Goal: Task Accomplishment & Management: Manage account settings

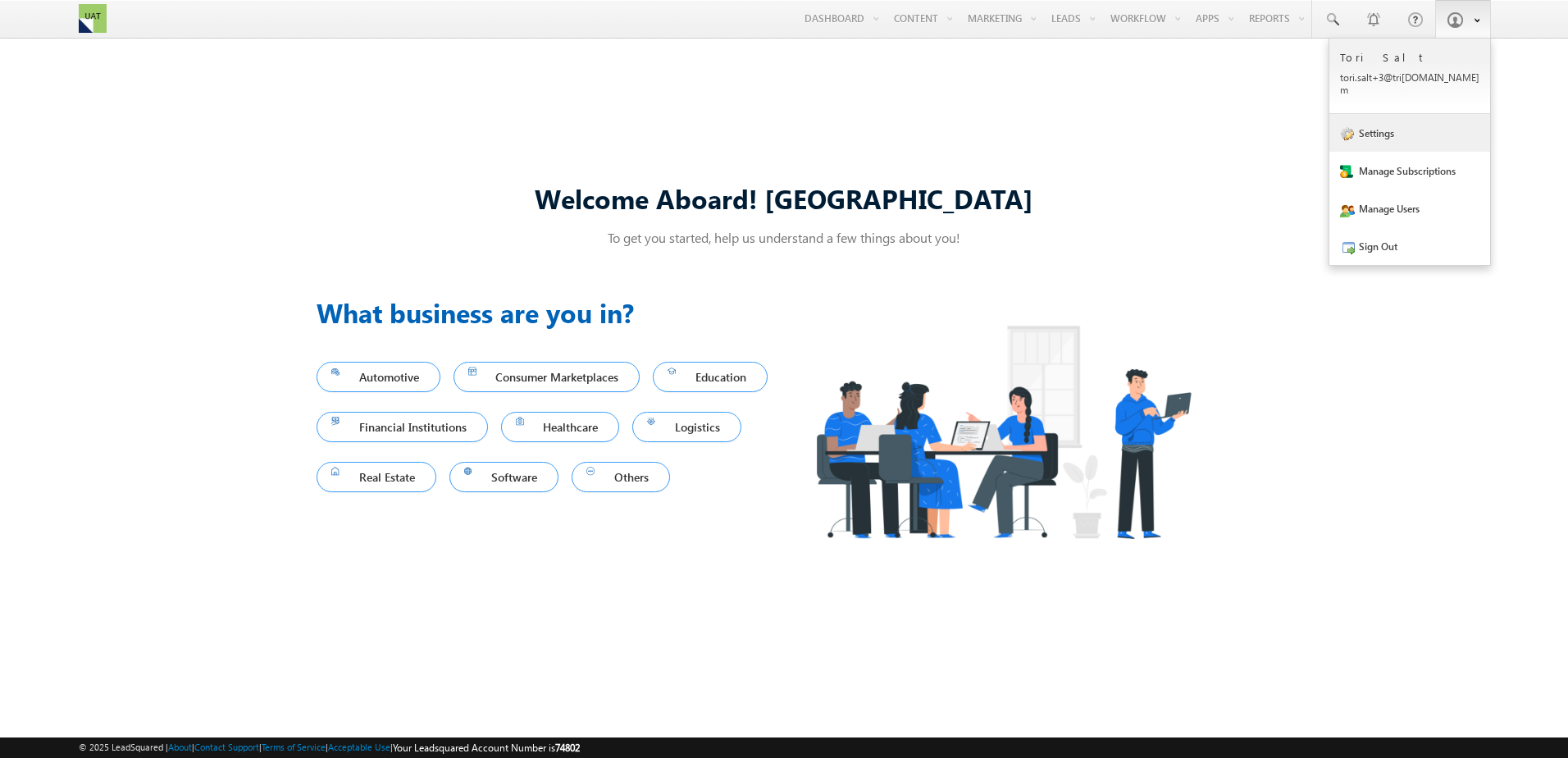
click at [1372, 133] on link "Settings" at bounding box center [1408, 133] width 160 height 38
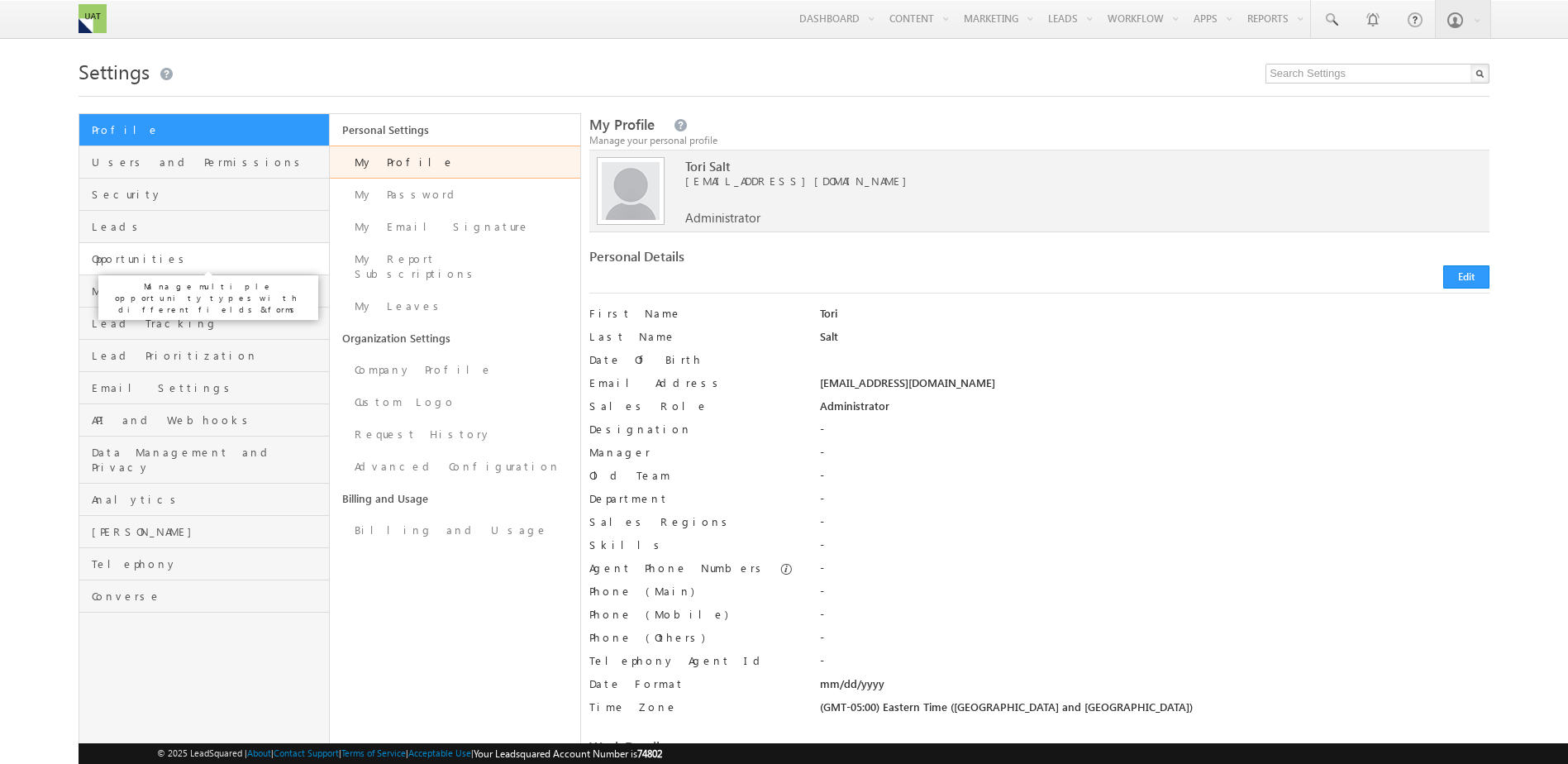
click at [99, 260] on span "Opportunities" at bounding box center [207, 259] width 233 height 15
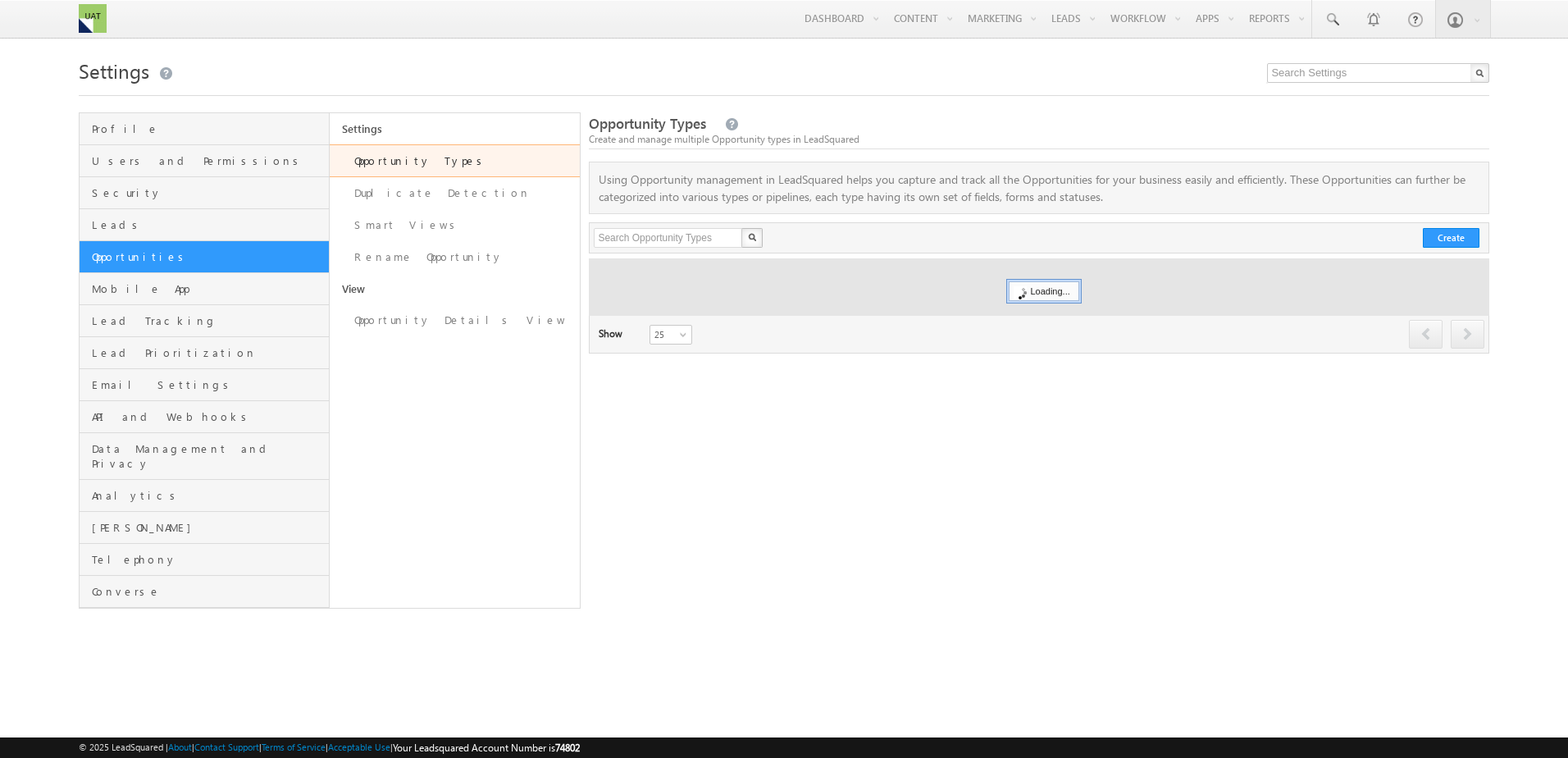
click at [433, 167] on link "Opportunity Types" at bounding box center [455, 160] width 250 height 33
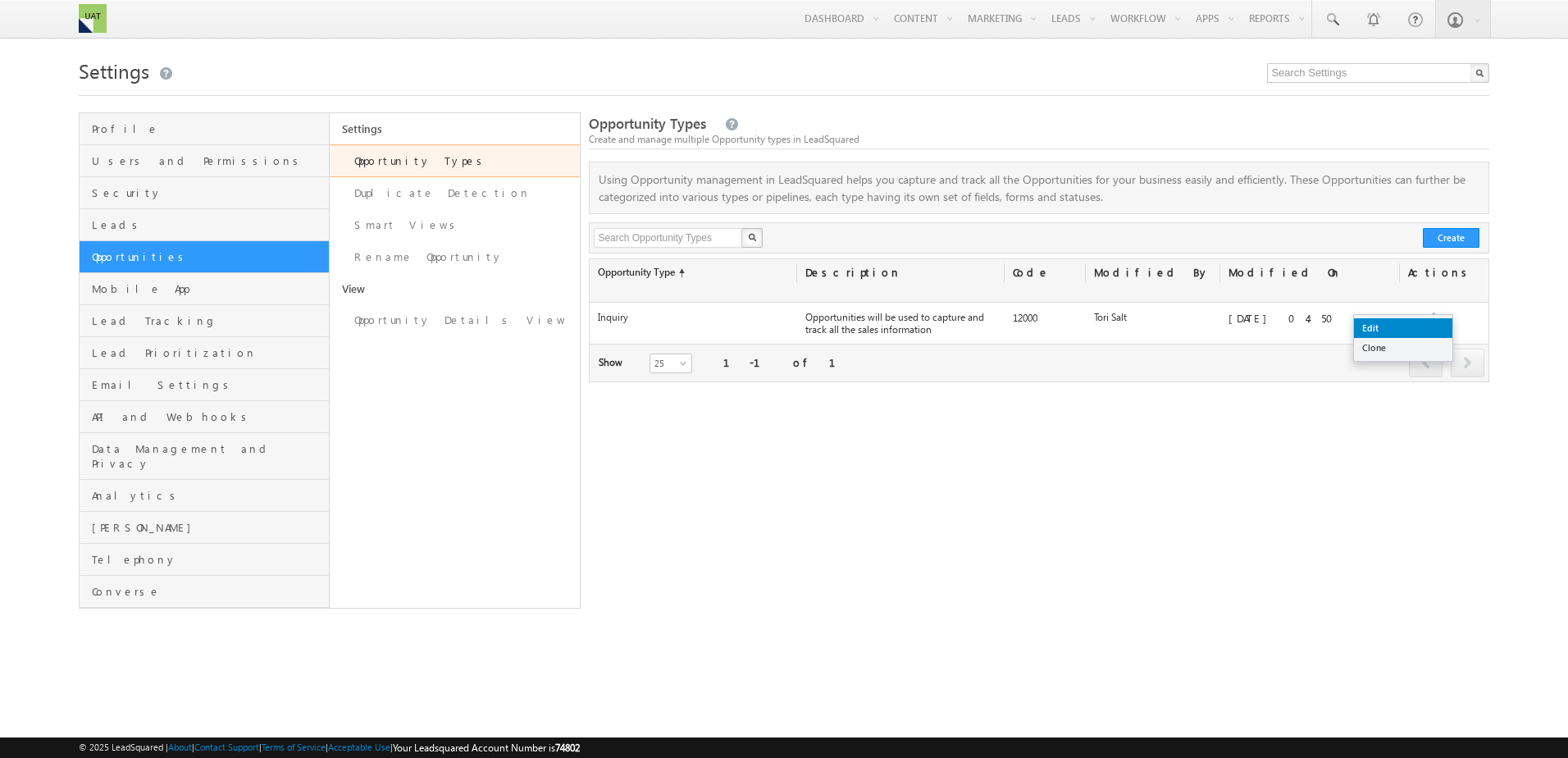
click at [1414, 326] on link "Edit" at bounding box center [1402, 328] width 99 height 20
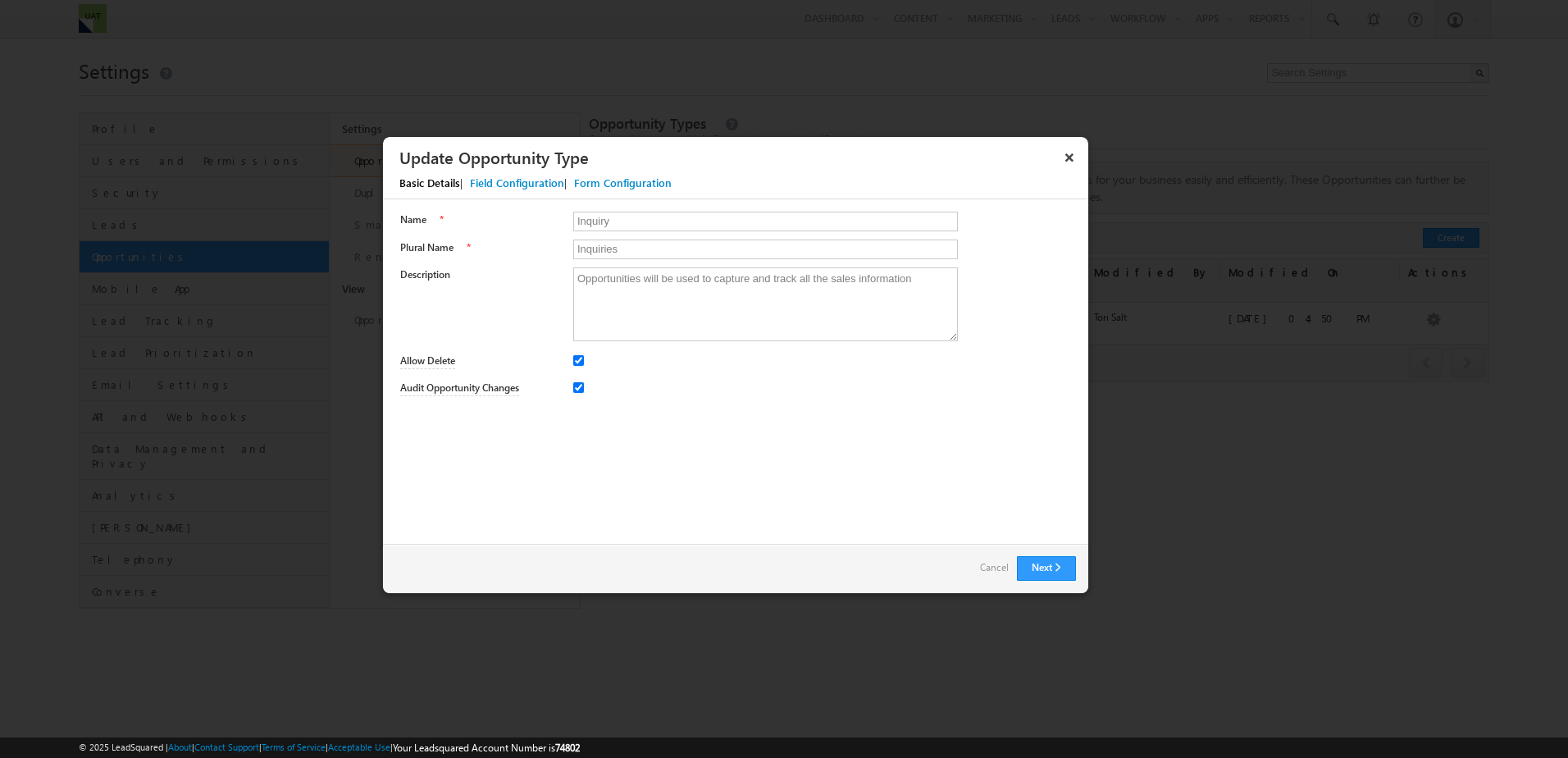
click at [509, 185] on div "Field Configuration" at bounding box center [517, 183] width 94 height 15
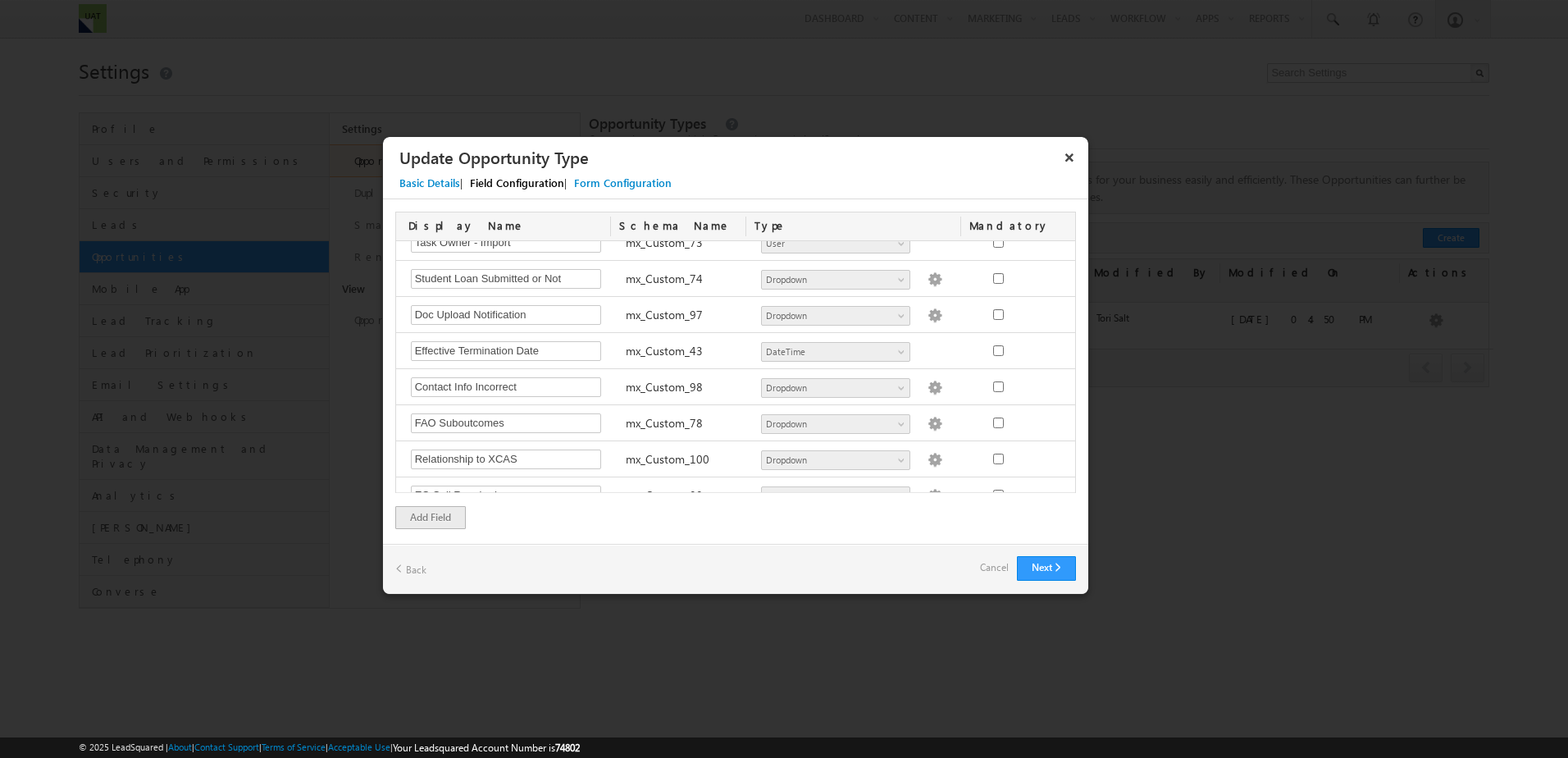
scroll to position [3429, 0]
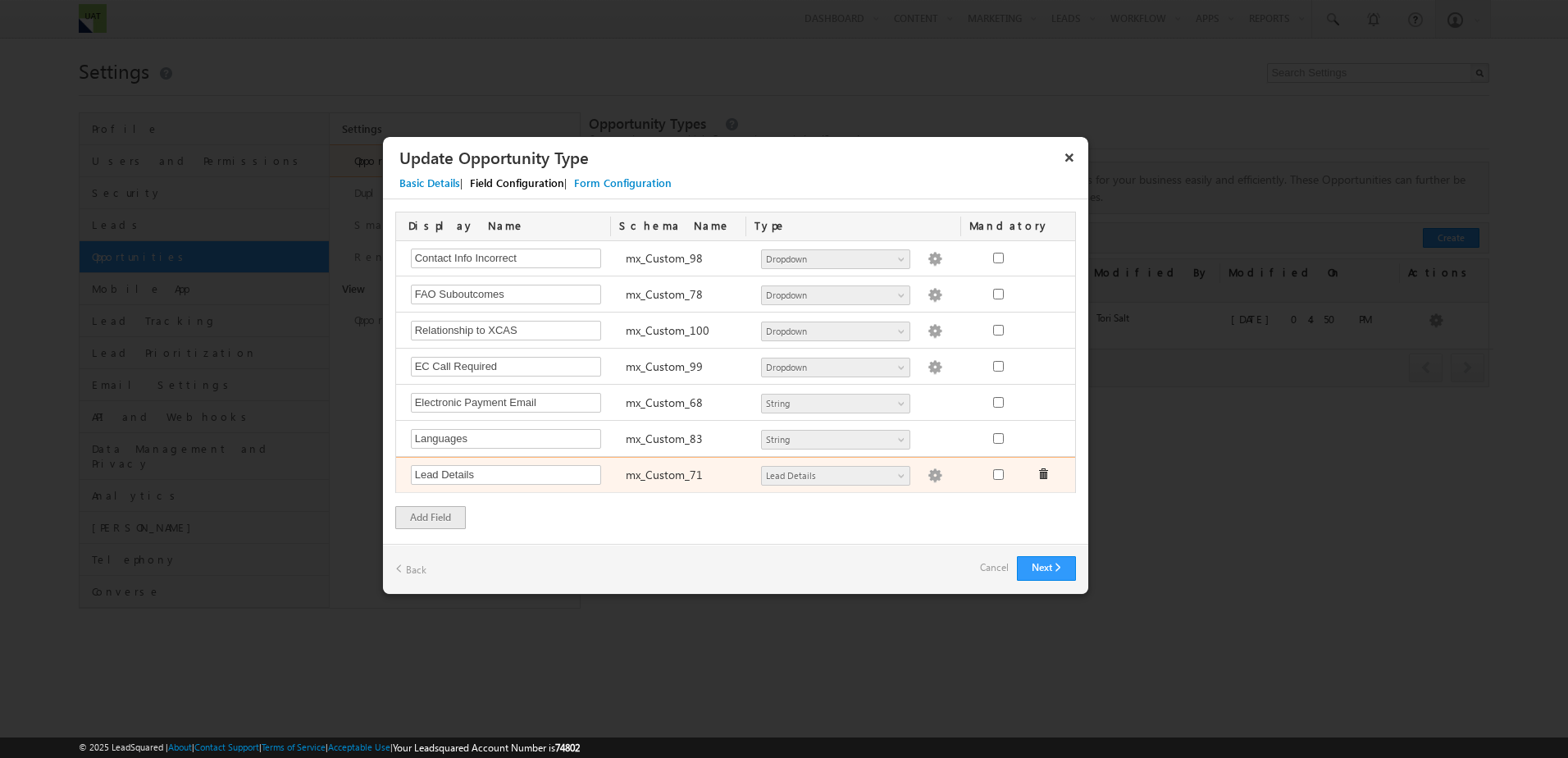
click at [927, 473] on img at bounding box center [934, 476] width 15 height 15
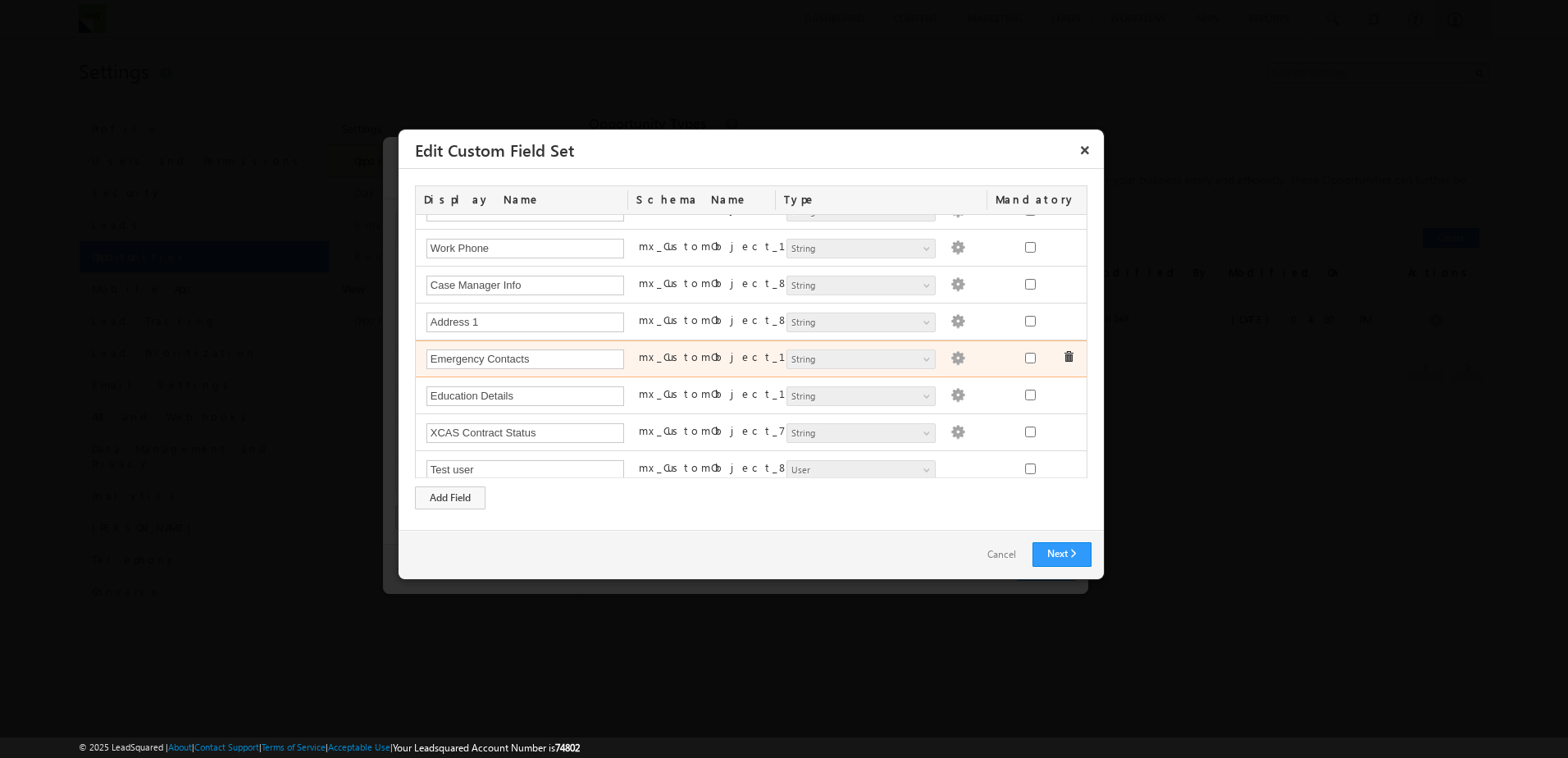
scroll to position [881, 0]
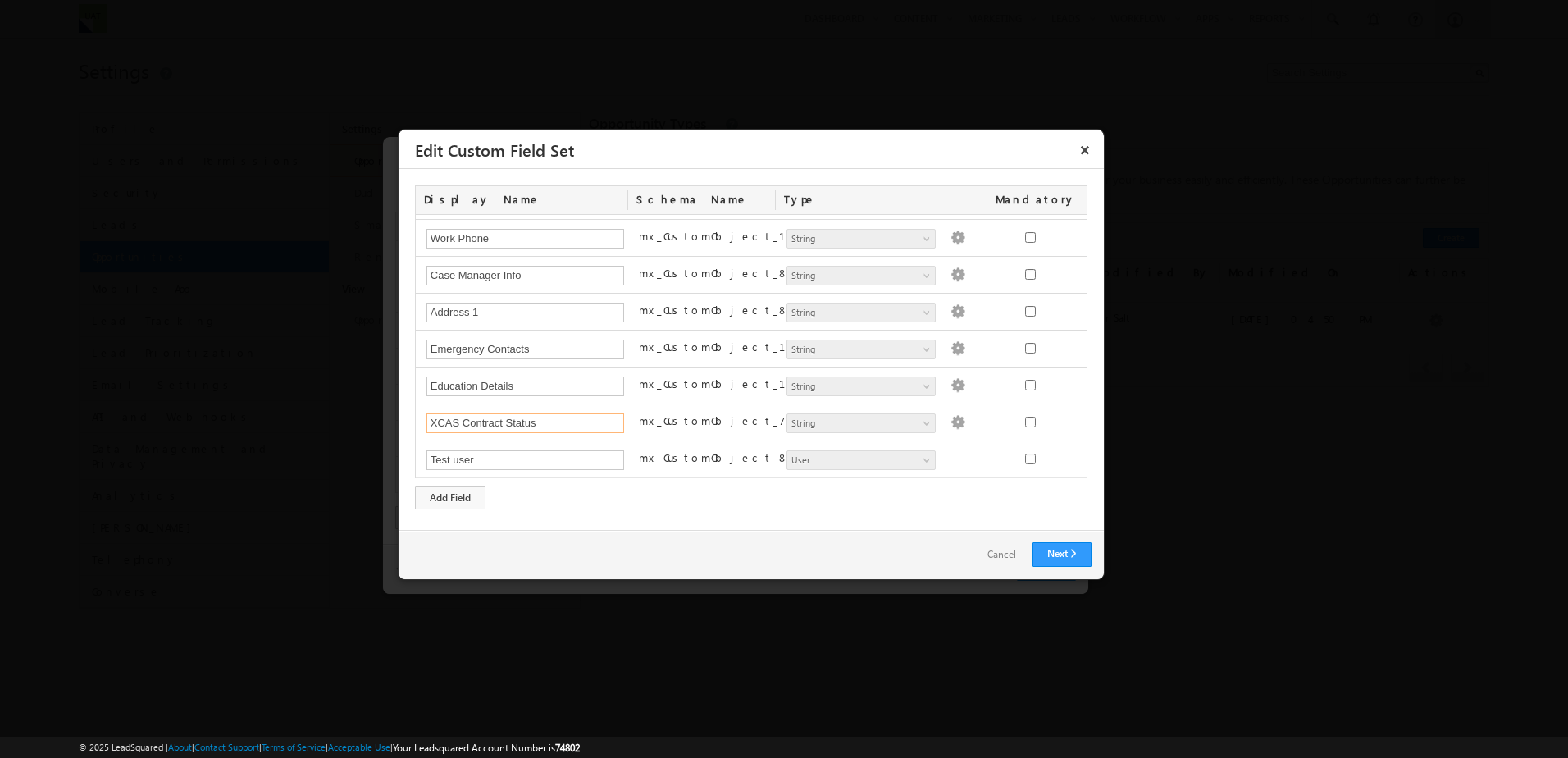
drag, startPoint x: 548, startPoint y: 423, endPoint x: 285, endPoint y: 411, distance: 263.3
click at [285, 411] on body "Menu Tori Salt tori. salt+ 3@tri os.co m" at bounding box center [784, 316] width 1568 height 633
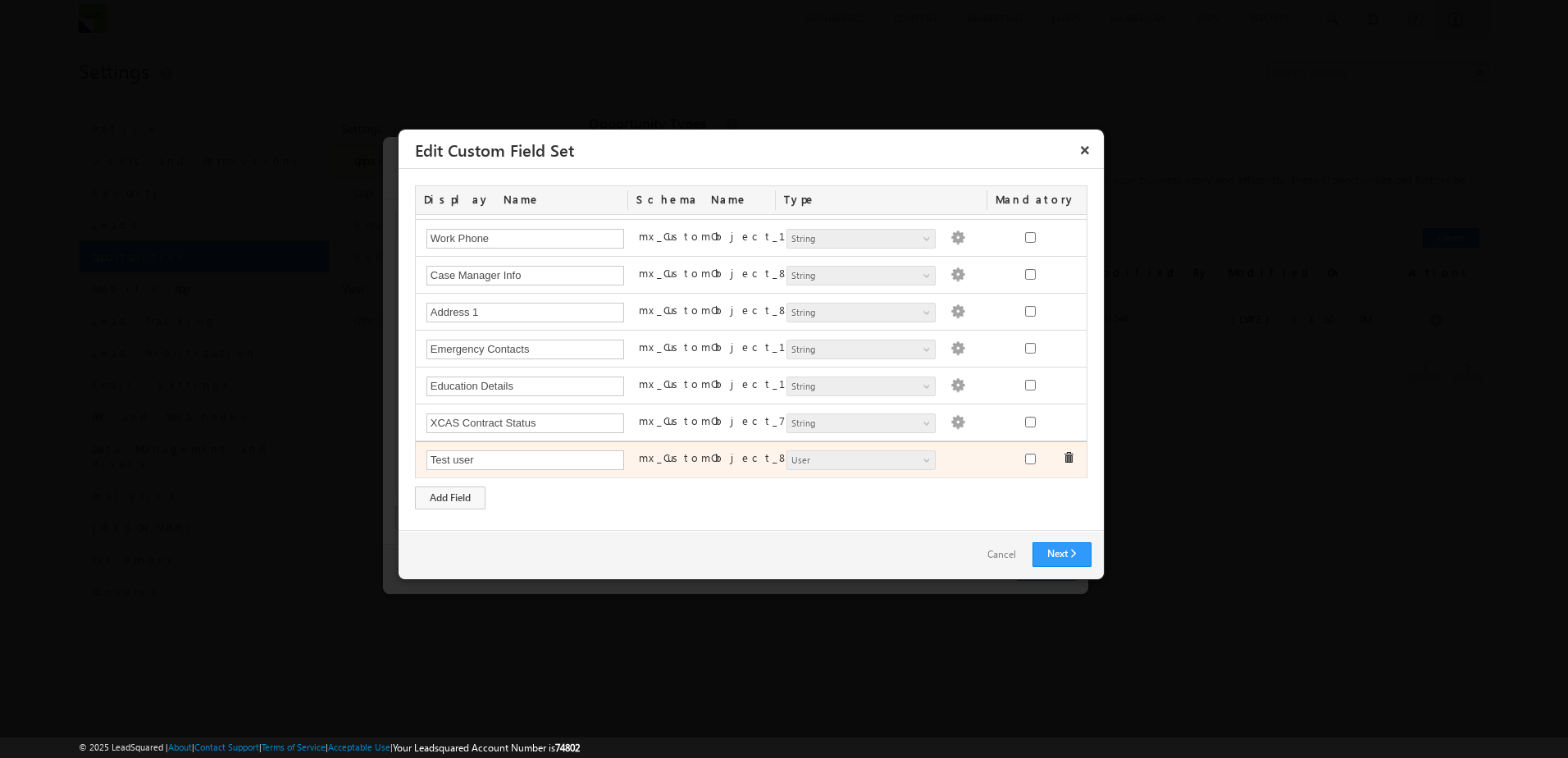
click at [1062, 460] on span at bounding box center [1068, 457] width 12 height 12
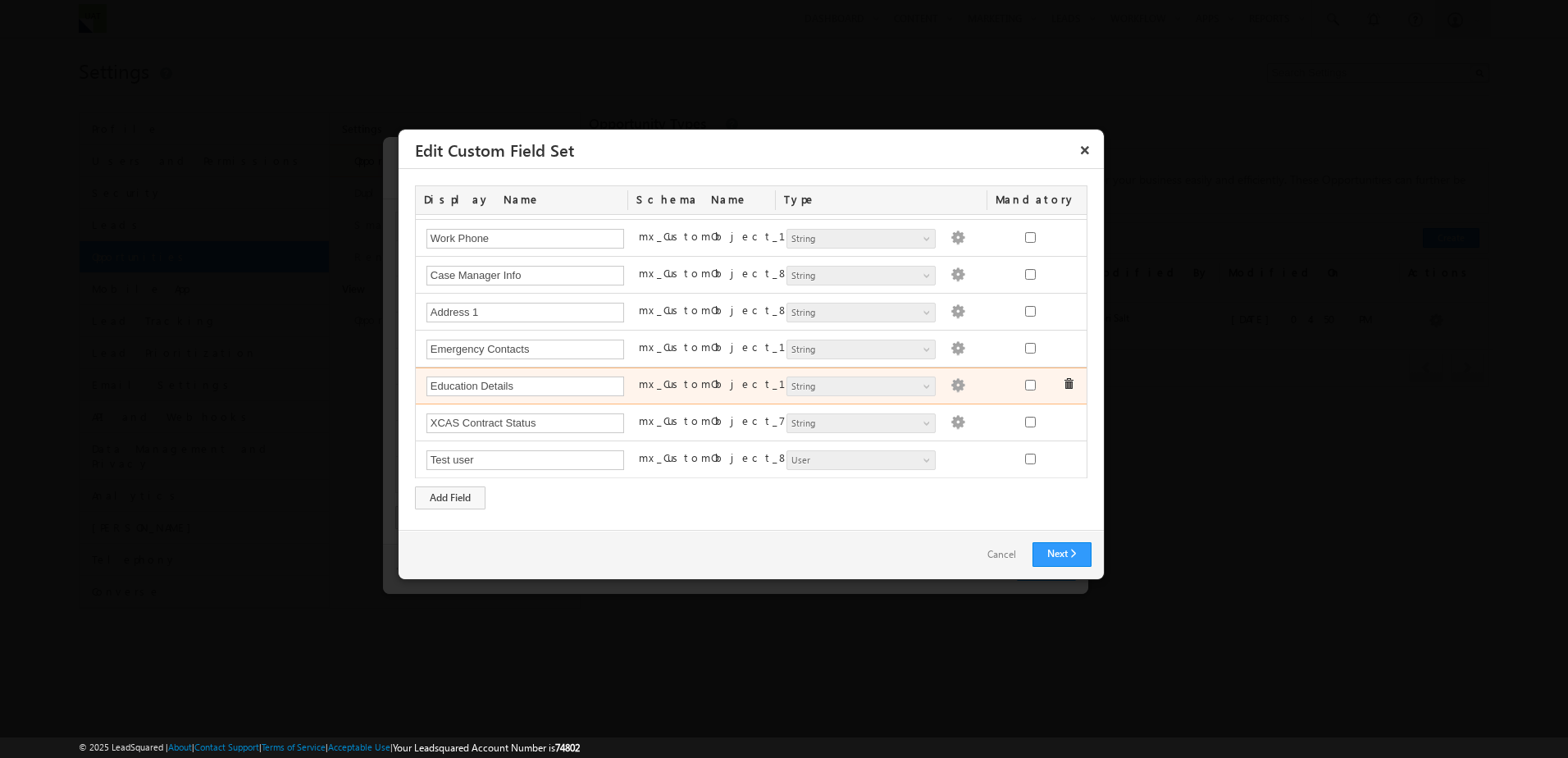
click at [953, 497] on div "Display Name Schema Name Type Mandatory Status Status Number String DateTime Da…" at bounding box center [751, 346] width 673 height 324
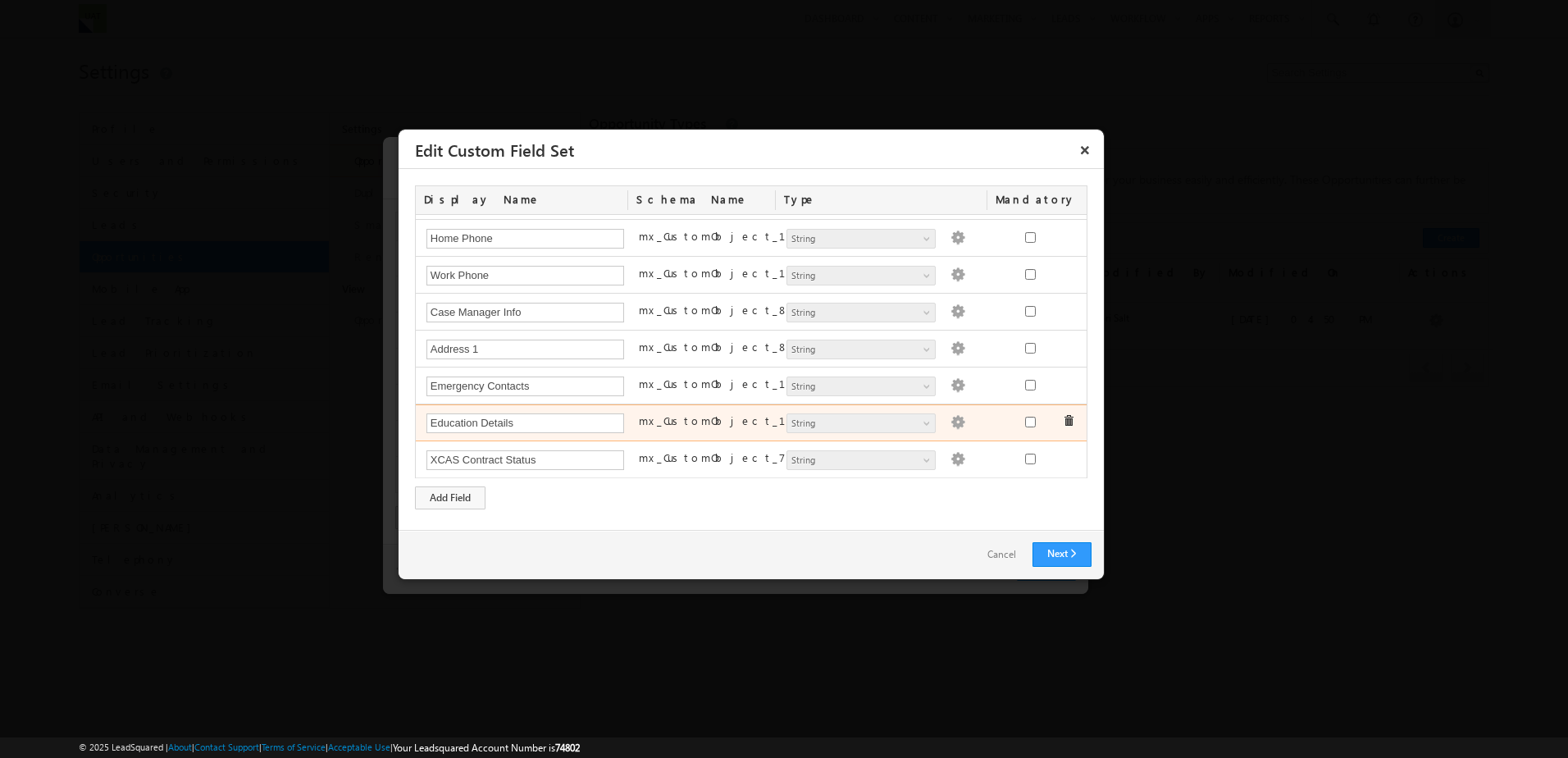
scroll to position [844, 0]
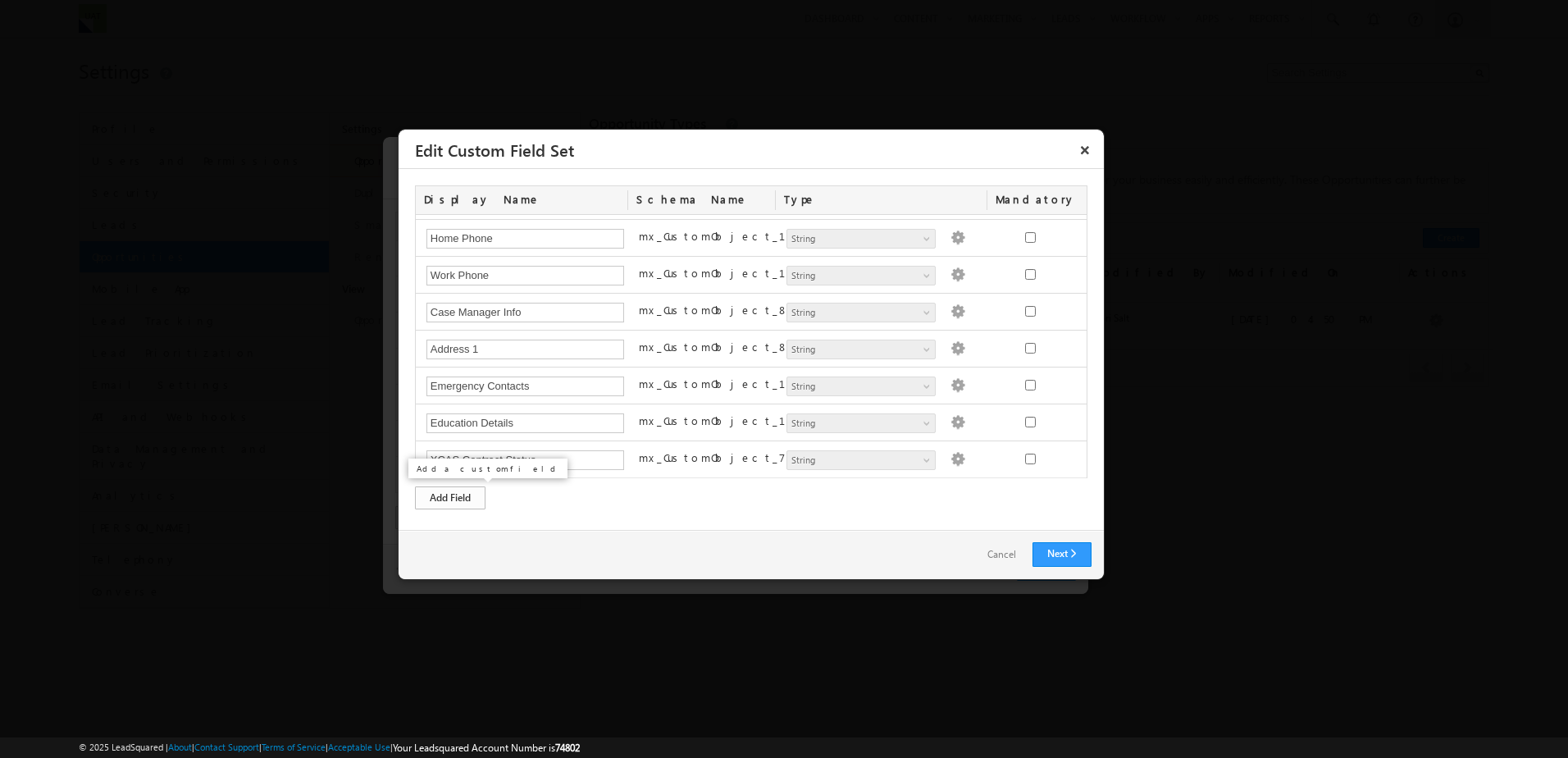
click at [444, 498] on div "Add Field" at bounding box center [450, 497] width 71 height 23
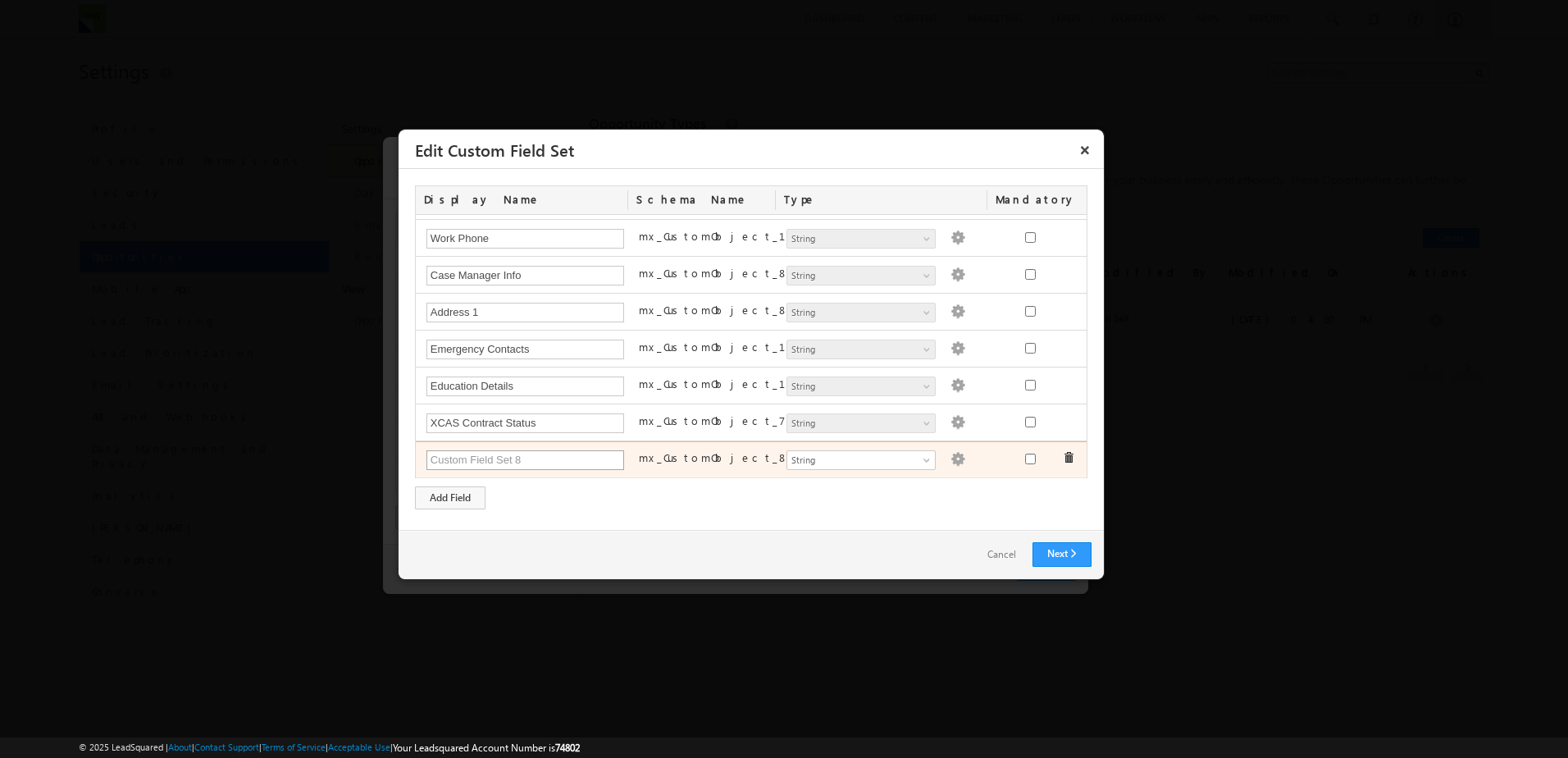
click at [563, 465] on input "text" at bounding box center [525, 461] width 198 height 20
type input "T"
click at [850, 462] on span "String" at bounding box center [853, 460] width 133 height 15
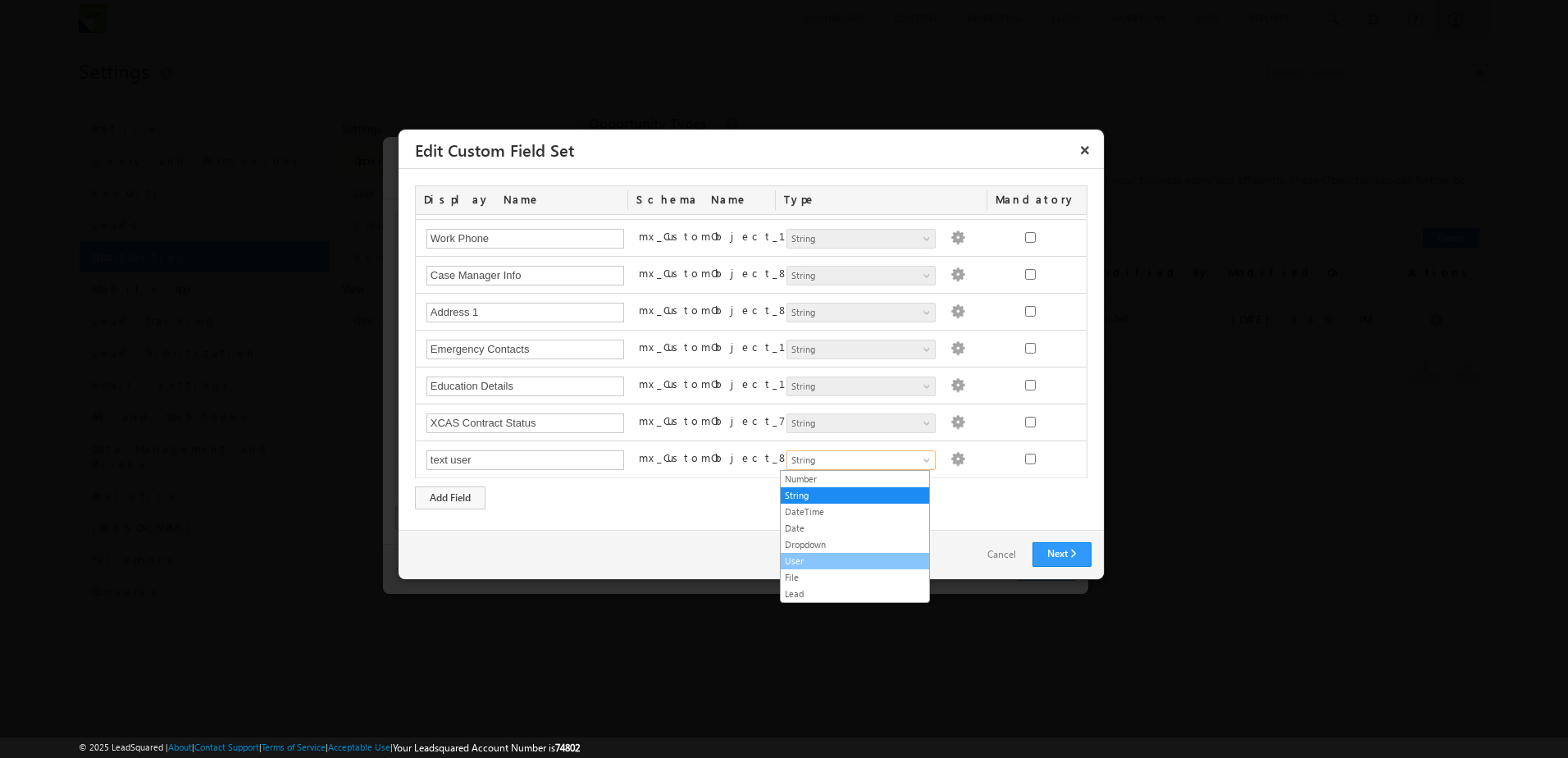
click at [816, 560] on link "User" at bounding box center [855, 561] width 149 height 15
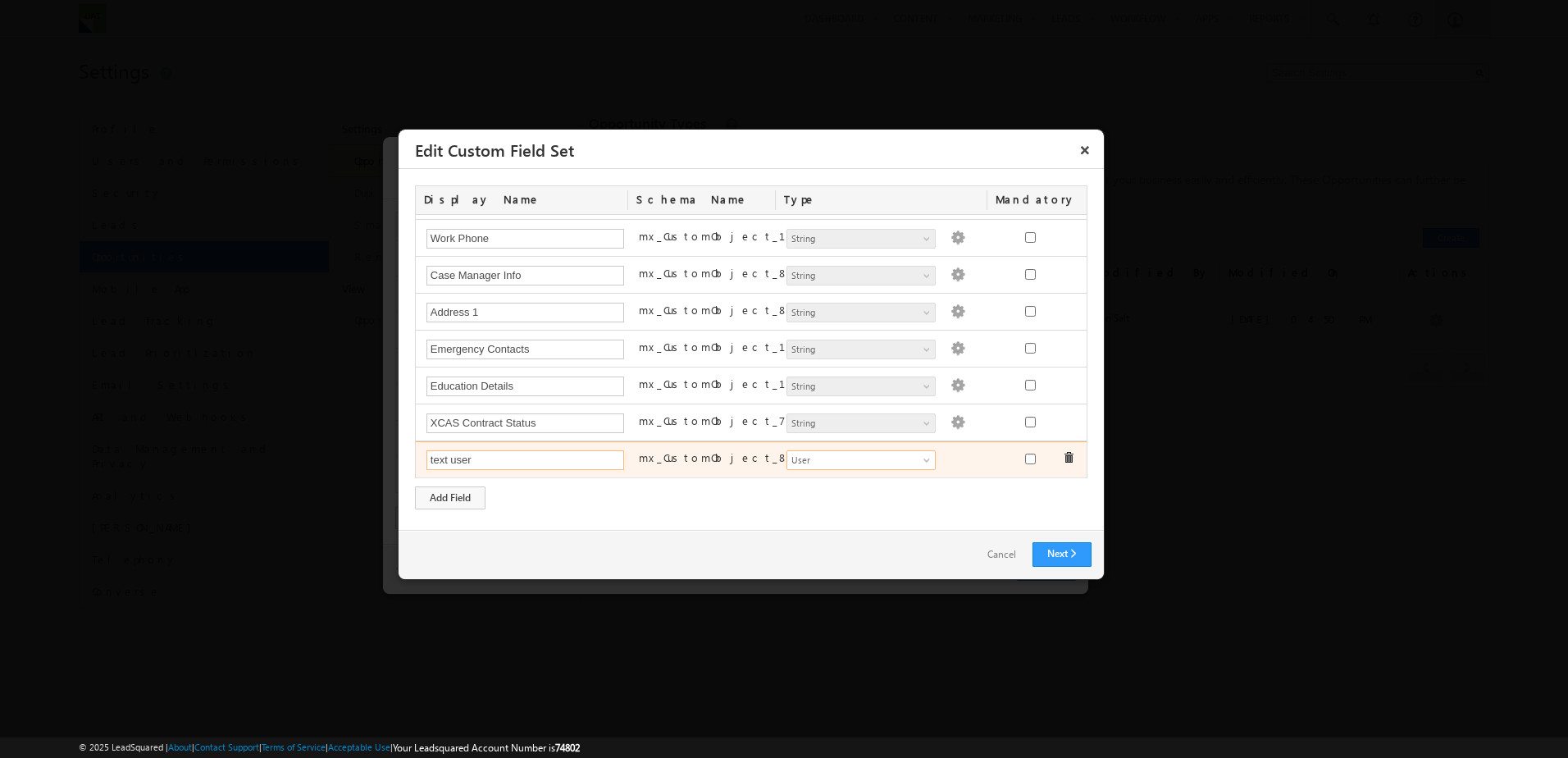
click at [441, 461] on input "text user" at bounding box center [525, 461] width 198 height 20
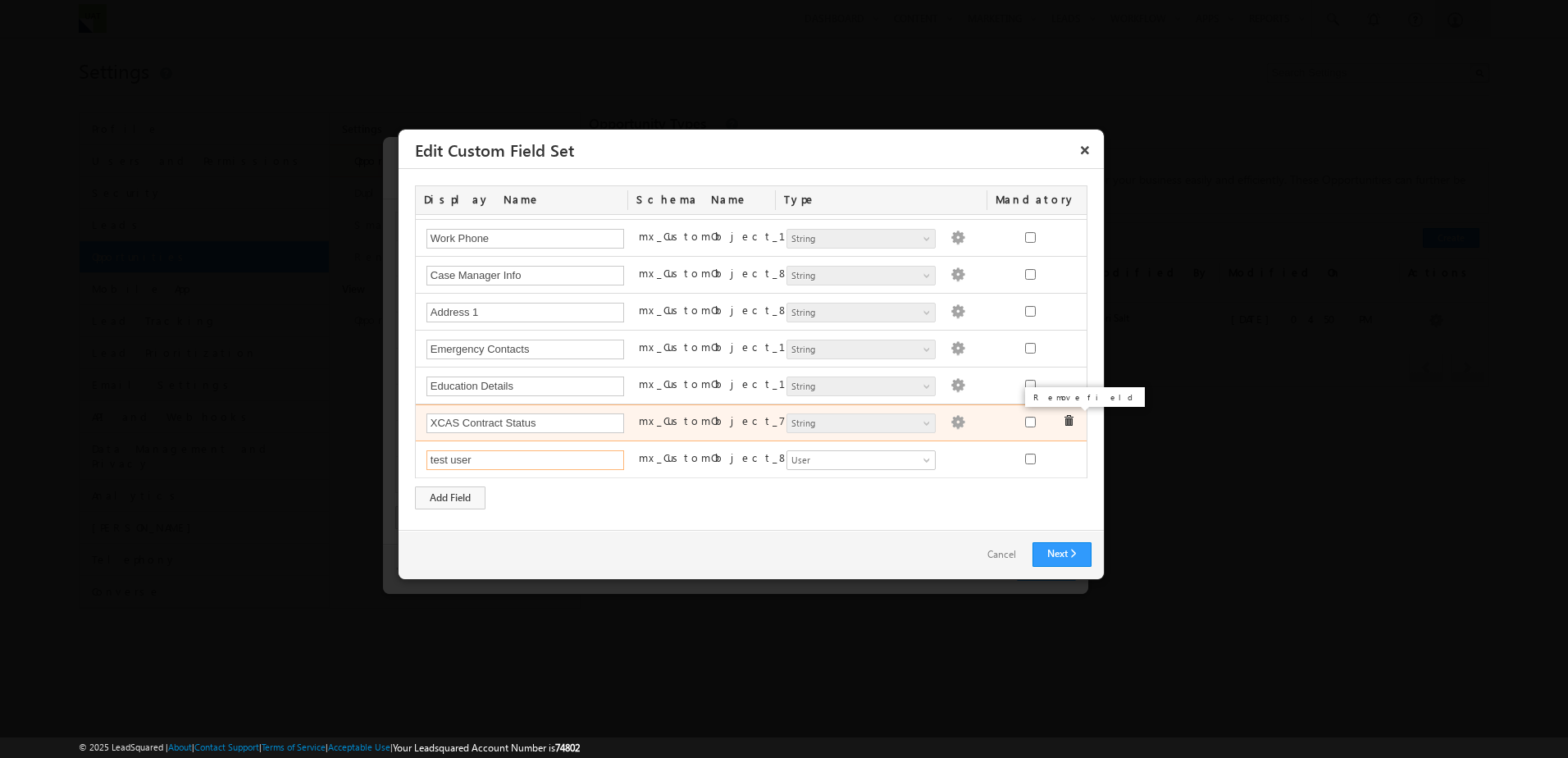
type input "test user"
click at [1062, 424] on span at bounding box center [1068, 421] width 12 height 12
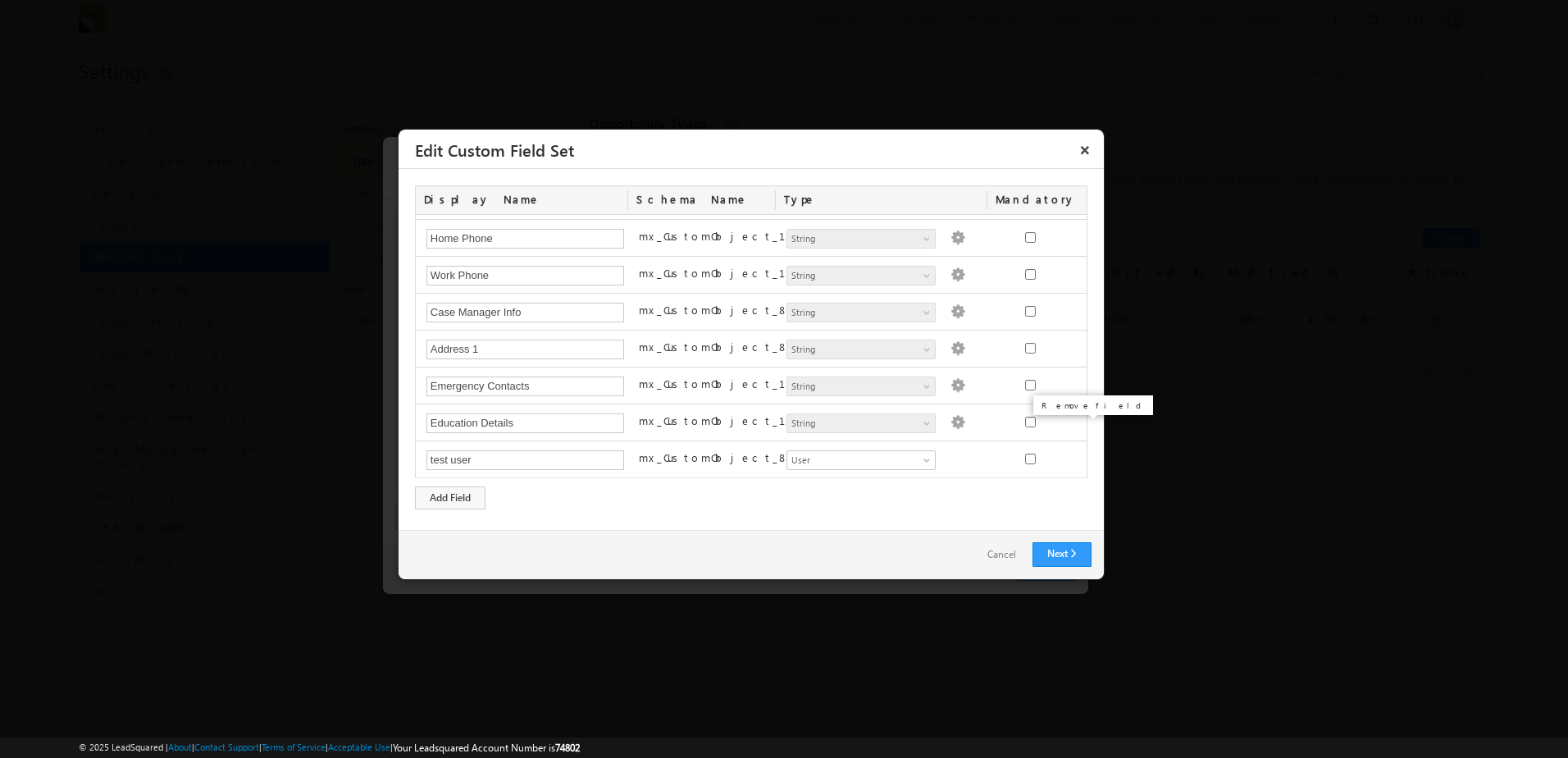
scroll to position [844, 0]
click at [460, 499] on div "Add Field" at bounding box center [450, 497] width 71 height 23
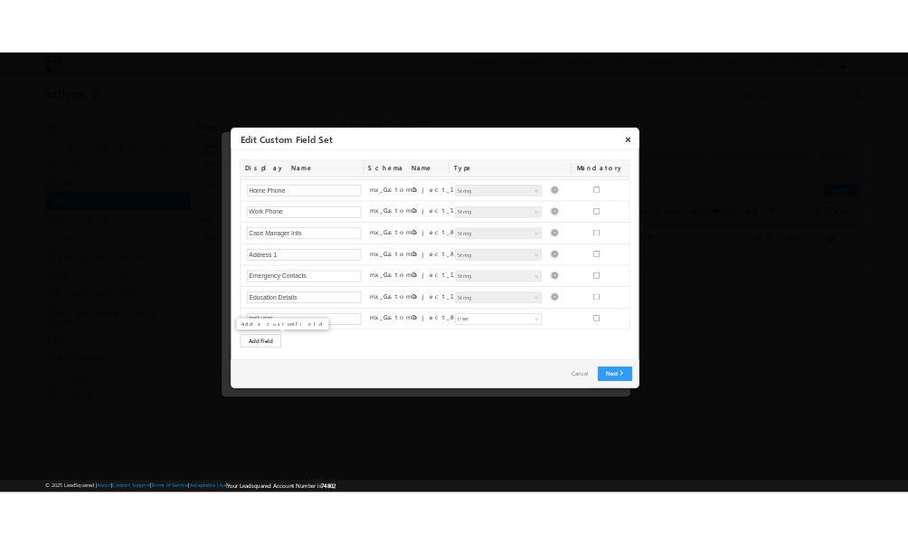
scroll to position [972, 0]
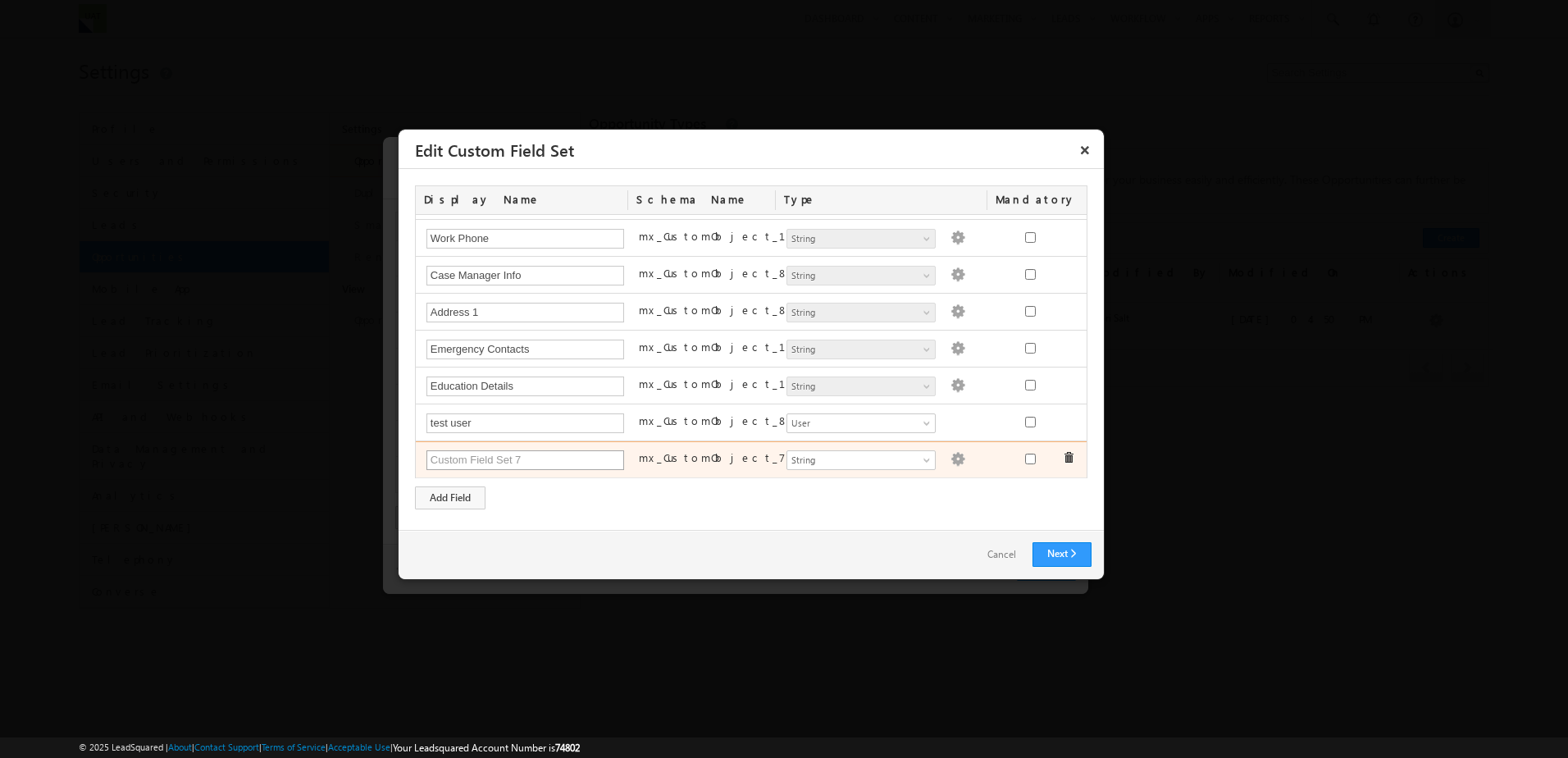
click at [521, 461] on input "text" at bounding box center [525, 461] width 198 height 20
type input "XCAS Contract Status"
click at [849, 462] on span "String" at bounding box center [853, 460] width 133 height 15
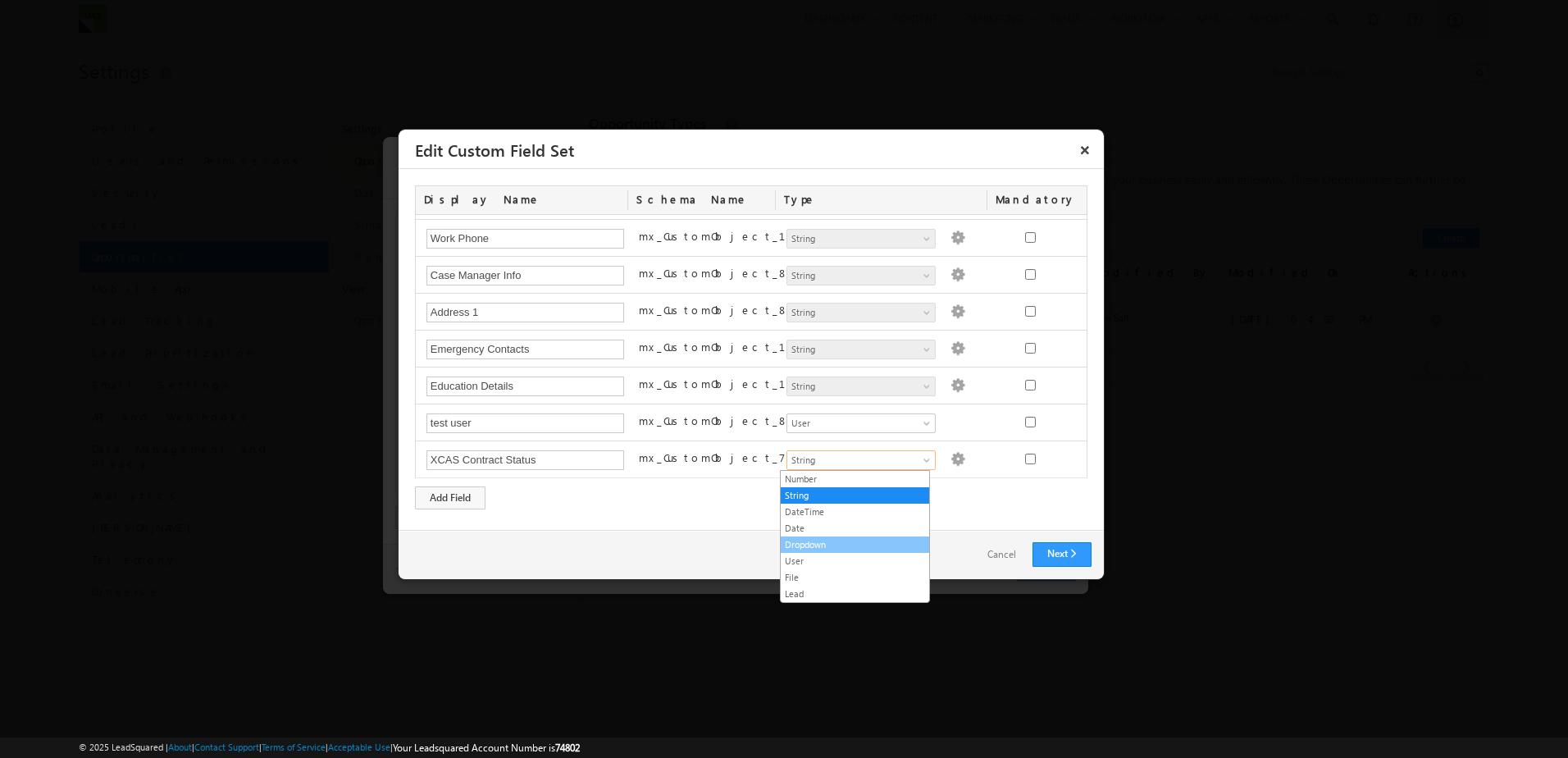
click at [828, 539] on link "Dropdown" at bounding box center [855, 544] width 149 height 15
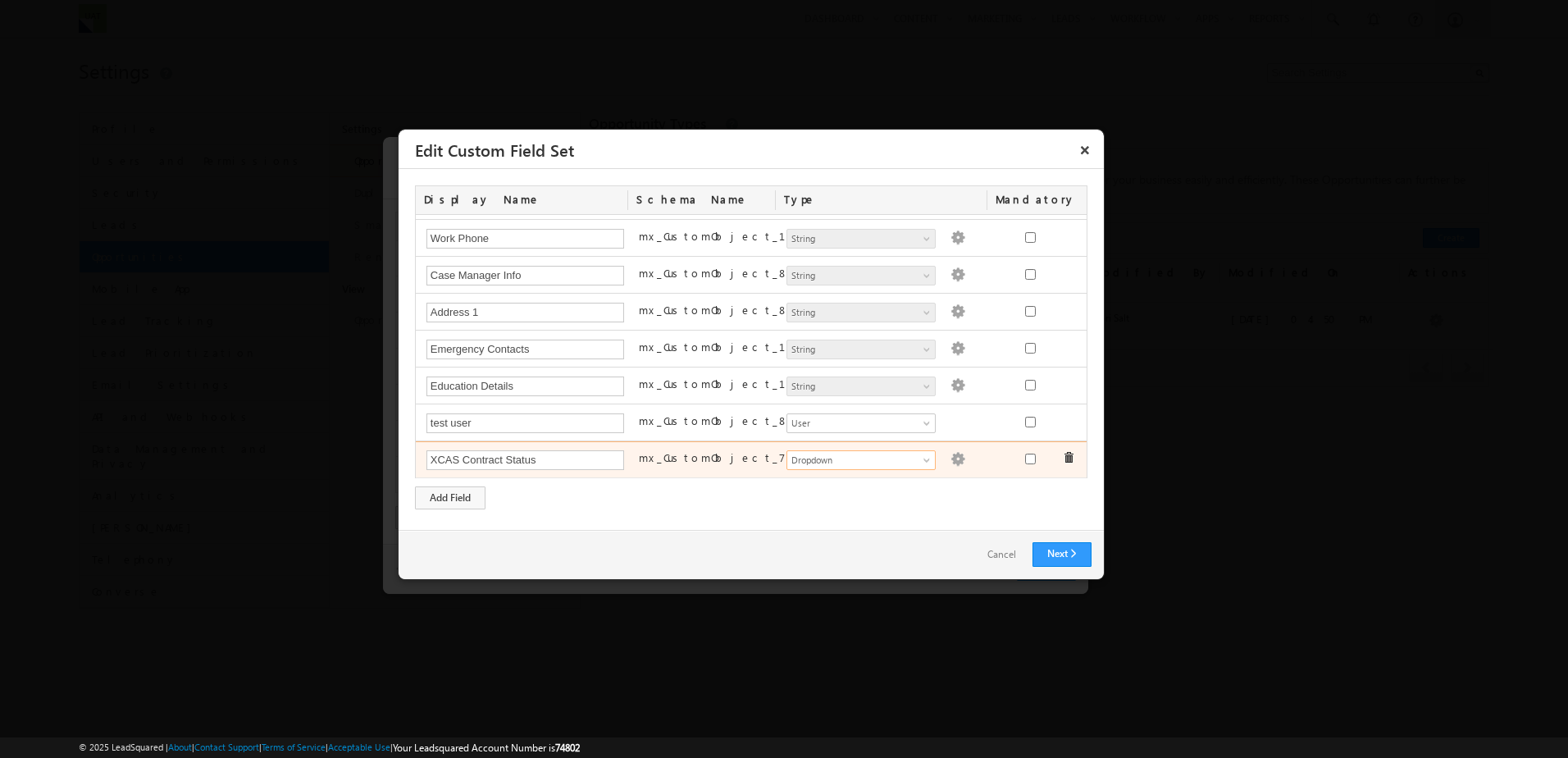
click at [950, 461] on img at bounding box center [957, 459] width 15 height 15
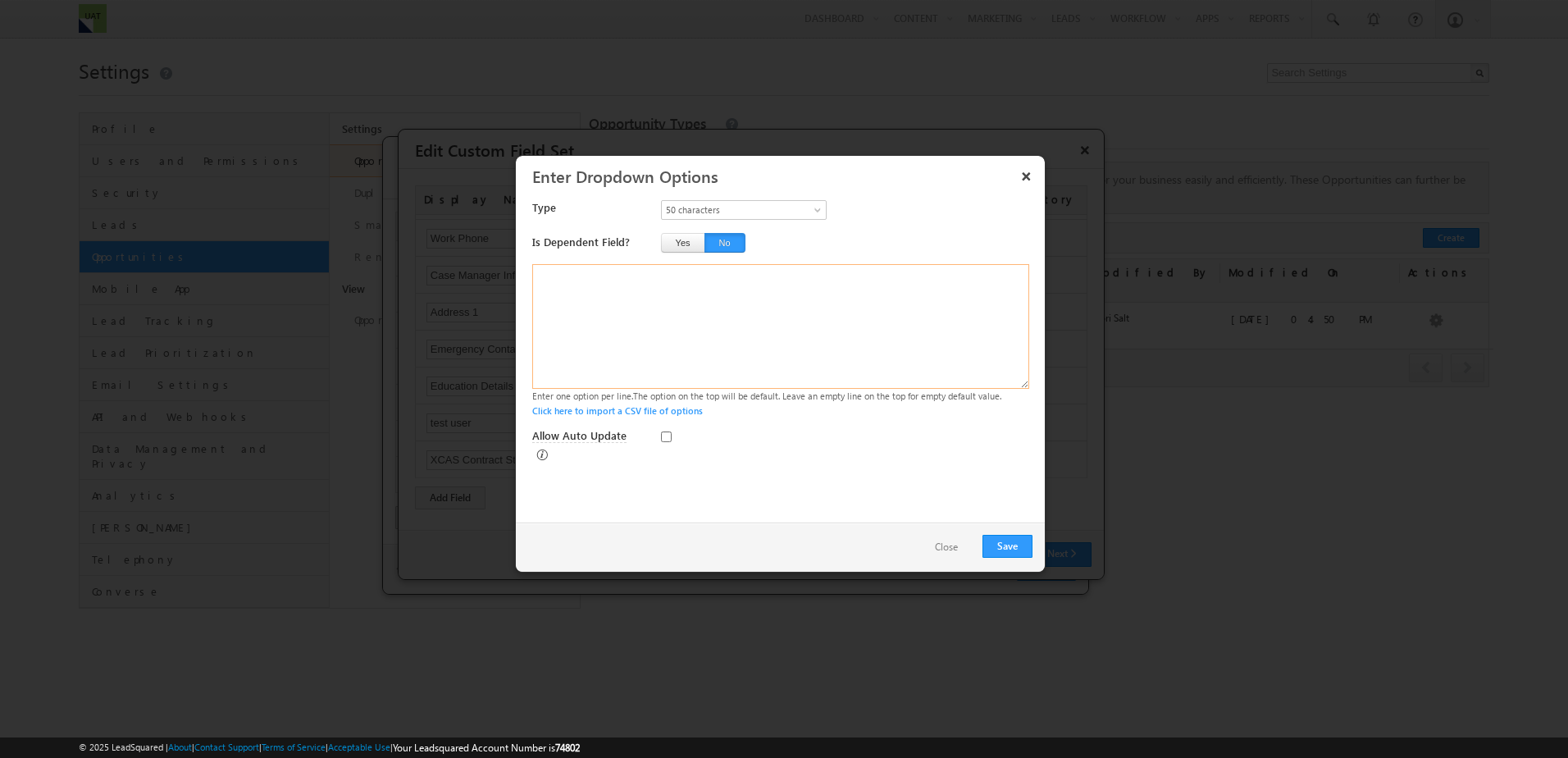
drag, startPoint x: 597, startPoint y: 294, endPoint x: 513, endPoint y: 258, distance: 91.4
click at [513, 258] on body "Menu Tori Salt tori. salt+ 3@tri os.co m" at bounding box center [784, 316] width 1568 height 633
type textarea "0"
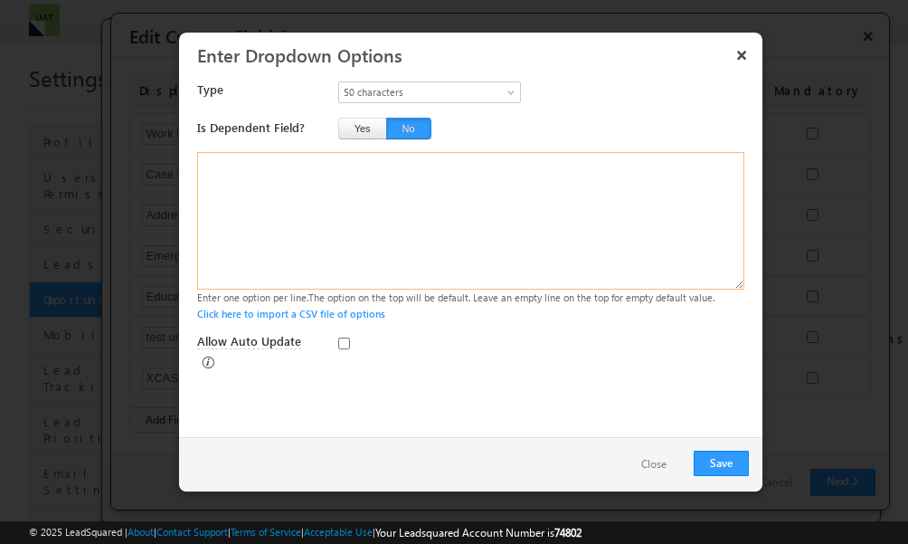
drag, startPoint x: 365, startPoint y: 208, endPoint x: 173, endPoint y: 161, distance: 198.3
click at [173, 161] on body "Menu Tori Salt tori. salt+ 3@tri os.co m" at bounding box center [454, 398] width 908 height 796
paste textarea "N.A. Potential (Contract Not Signed) Enrolled (Contract Signed) EC Submission (…"
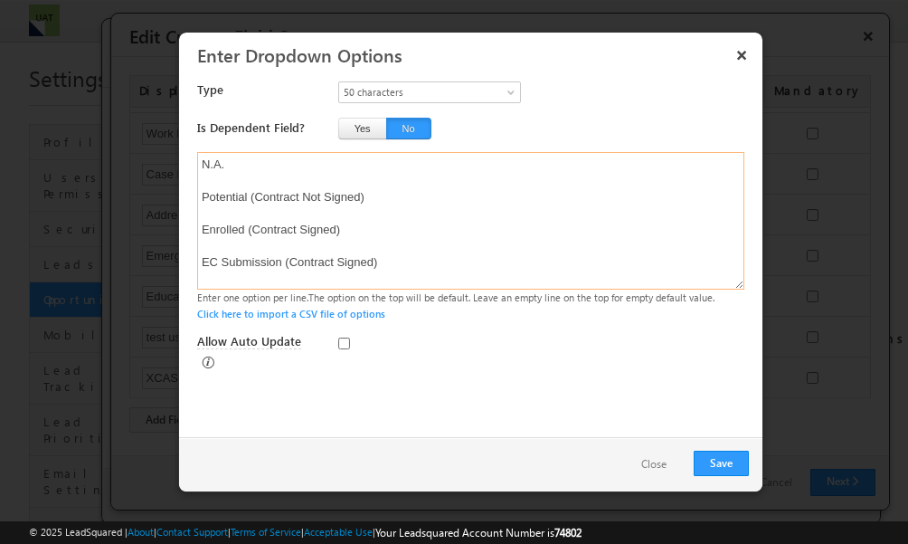
scroll to position [79, 0]
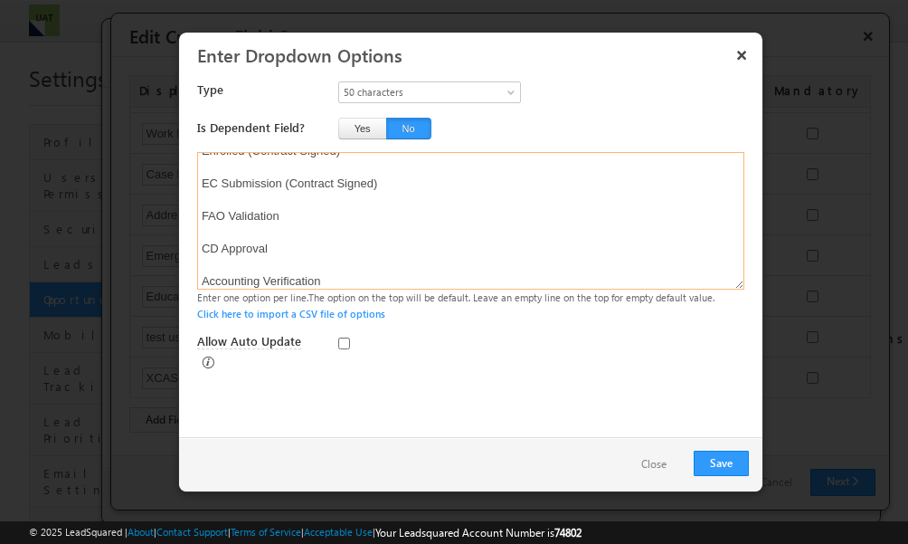
click at [232, 265] on textarea "N.A. Potential (Contract Not Signed) Enrolled (Contract Signed) EC Submission (…" at bounding box center [470, 220] width 547 height 137
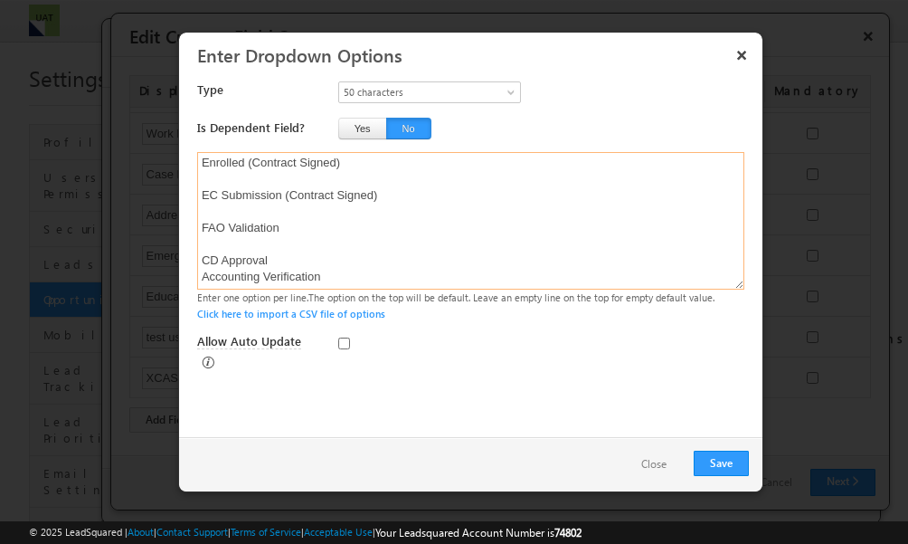
scroll to position [67, 0]
click at [239, 241] on textarea "N.A. Potential (Contract Not Signed) Enrolled (Contract Signed) EC Submission (…" at bounding box center [470, 220] width 547 height 137
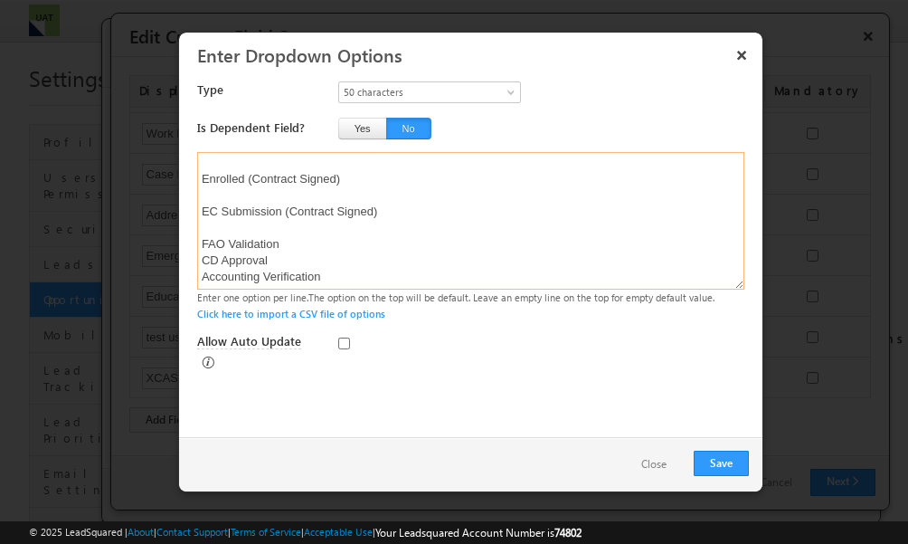
click at [219, 223] on textarea "N.A. Potential (Contract Not Signed) Enrolled (Contract Signed) EC Submission (…" at bounding box center [470, 220] width 547 height 137
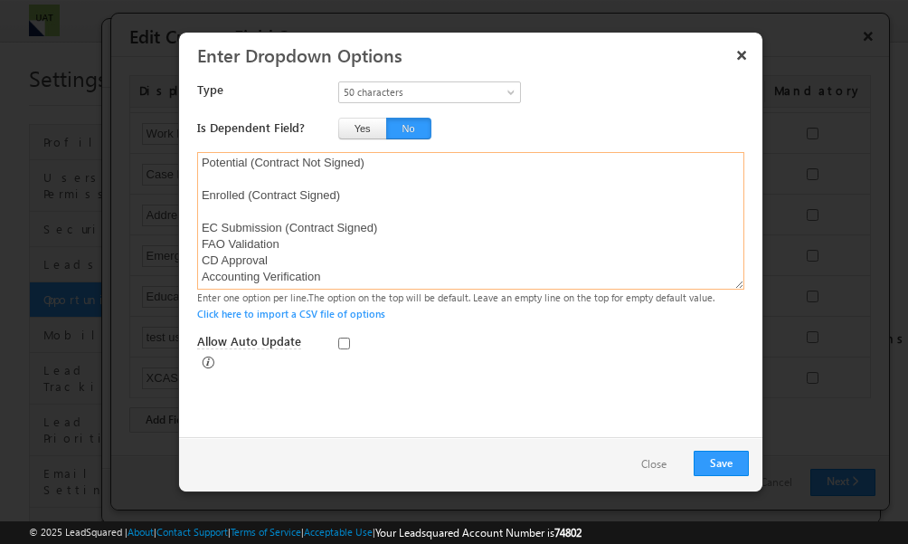
scroll to position [34, 0]
click at [218, 218] on textarea "N.A. Potential (Contract Not Signed) Enrolled (Contract Signed) EC Submission (…" at bounding box center [470, 220] width 547 height 137
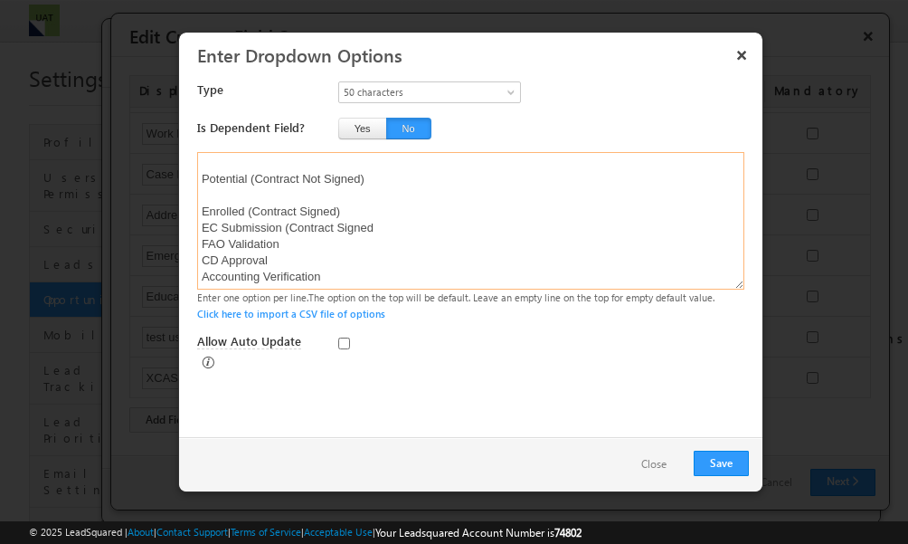
scroll to position [18, 0]
click at [216, 193] on textarea "N.A. Potential (Contract Not Signed) Enrolled (Contract Signed) EC Submission (…" at bounding box center [470, 220] width 547 height 137
click at [223, 179] on textarea "N.A. Potential (Contract Not Signed) Enrolled (Contract Signed) EC Submission (…" at bounding box center [470, 220] width 547 height 137
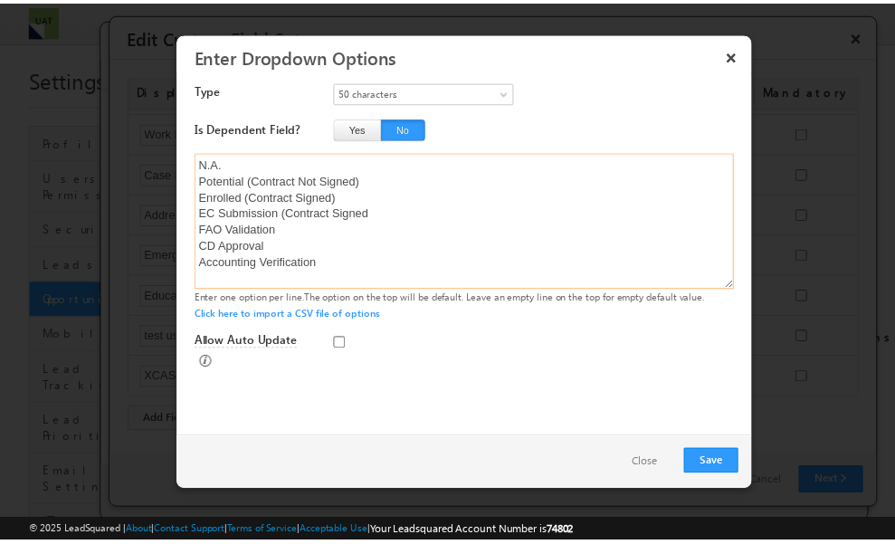
scroll to position [0, 0]
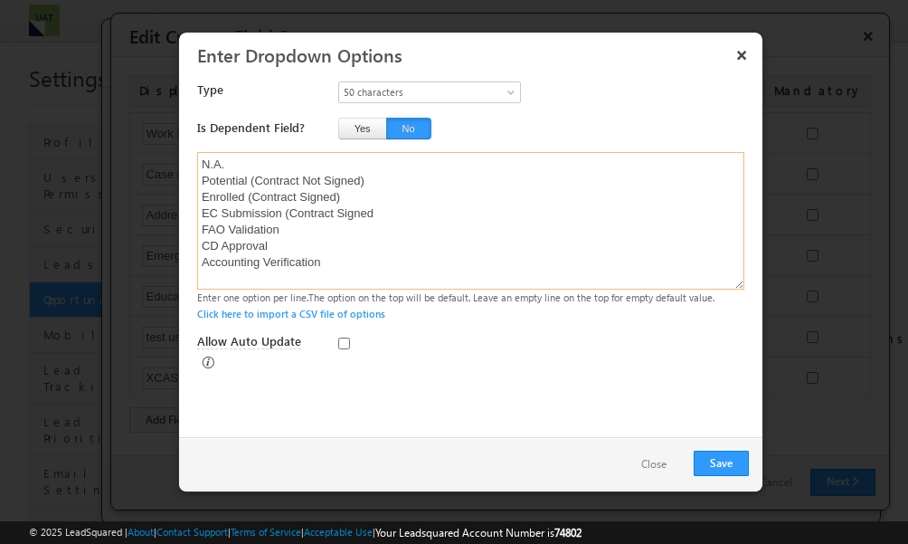
click at [403, 216] on textarea "N.A. Potential (Contract Not Signed) Enrolled (Contract Signed) EC Submission (…" at bounding box center [470, 220] width 547 height 137
click at [275, 284] on textarea "N.A. Potential (Contract Not Signed) Enrolled (Contract Signed) EC Submission (…" at bounding box center [470, 220] width 547 height 137
click at [345, 282] on textarea "N.A. Potential (Contract Not Signed) Enrolled (Contract Signed) EC Submission (…" at bounding box center [470, 220] width 547 height 137
type textarea "N.A. Potential (Contract Not Signed) Enrolled (Contract Signed) EC Submission (…"
click at [728, 469] on button "Save" at bounding box center [721, 462] width 55 height 25
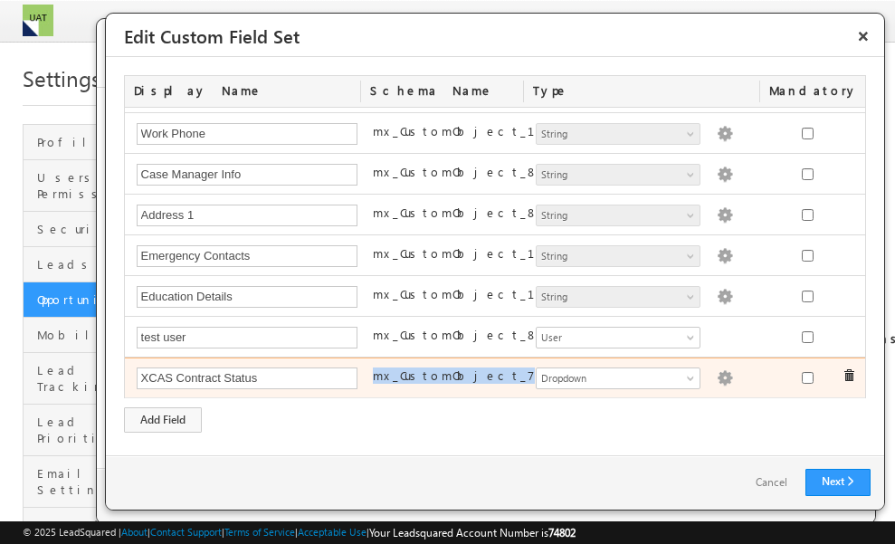
drag, startPoint x: 482, startPoint y: 373, endPoint x: 371, endPoint y: 376, distance: 111.3
click at [371, 376] on div "mx_CustomObject_7" at bounding box center [445, 378] width 163 height 25
copy label "mx_CustomObject_7"
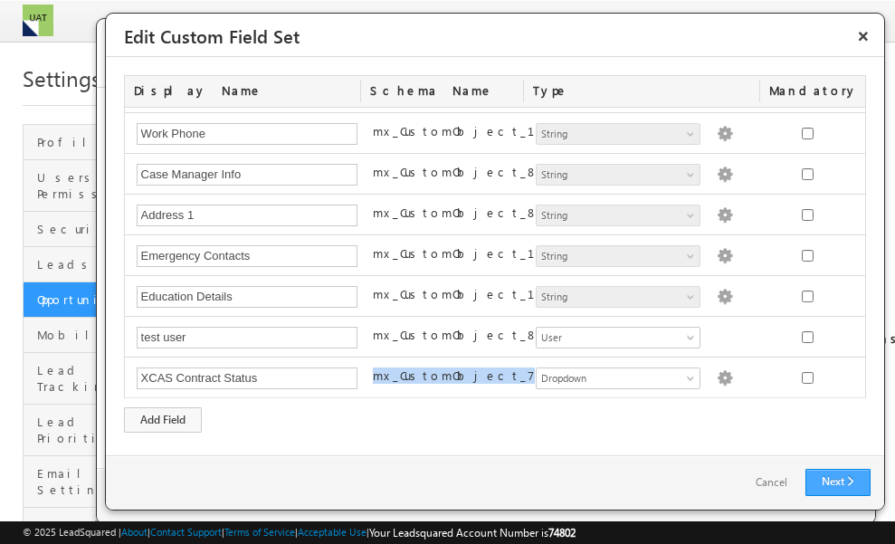
click at [843, 478] on link "Next" at bounding box center [837, 482] width 65 height 27
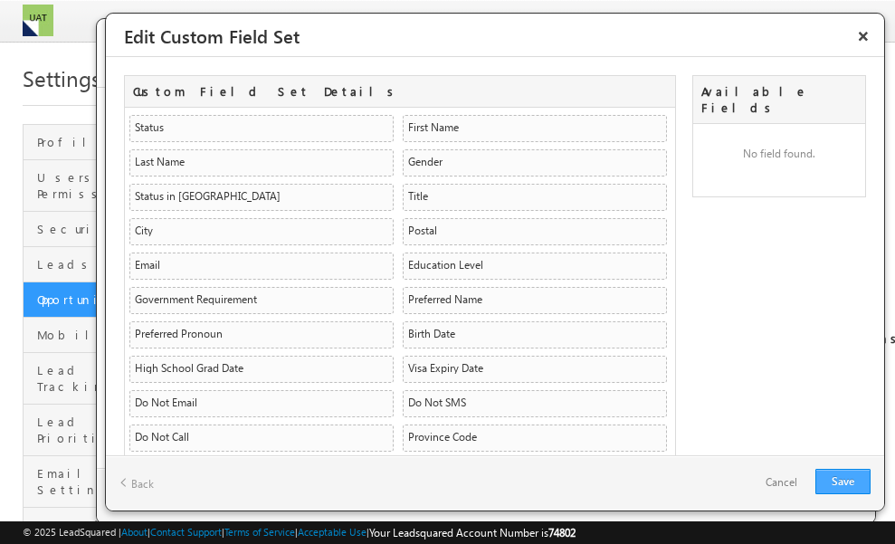
click at [838, 485] on link "Save" at bounding box center [842, 481] width 55 height 25
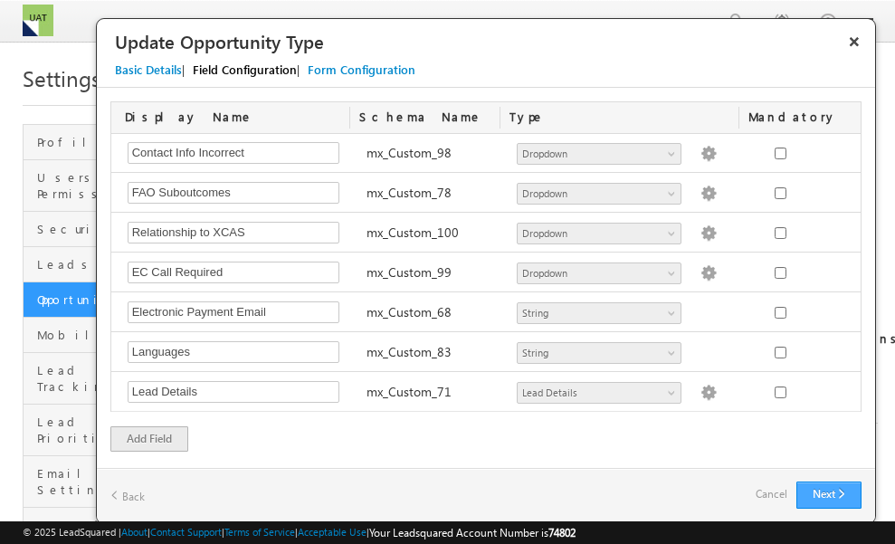
click at [833, 499] on button "Next" at bounding box center [828, 494] width 65 height 27
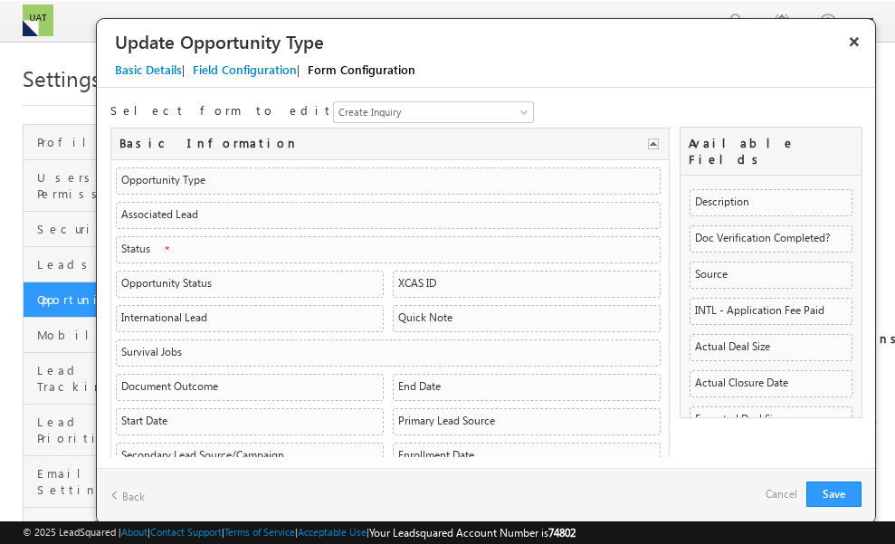
click at [253, 71] on div "Field Configuration" at bounding box center [245, 70] width 104 height 16
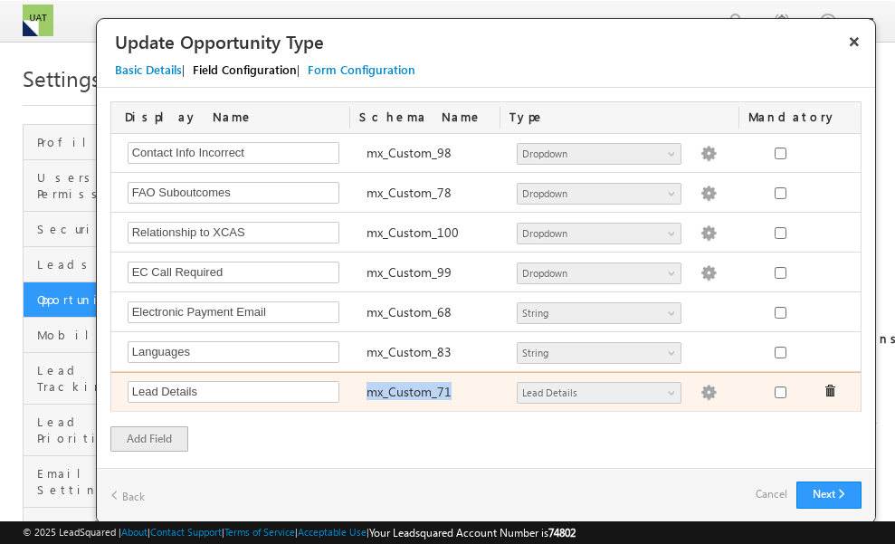
drag, startPoint x: 450, startPoint y: 386, endPoint x: 359, endPoint y: 382, distance: 90.6
click at [359, 382] on div "mx_Custom_71" at bounding box center [432, 393] width 150 height 25
copy label "mx_Custom_71"
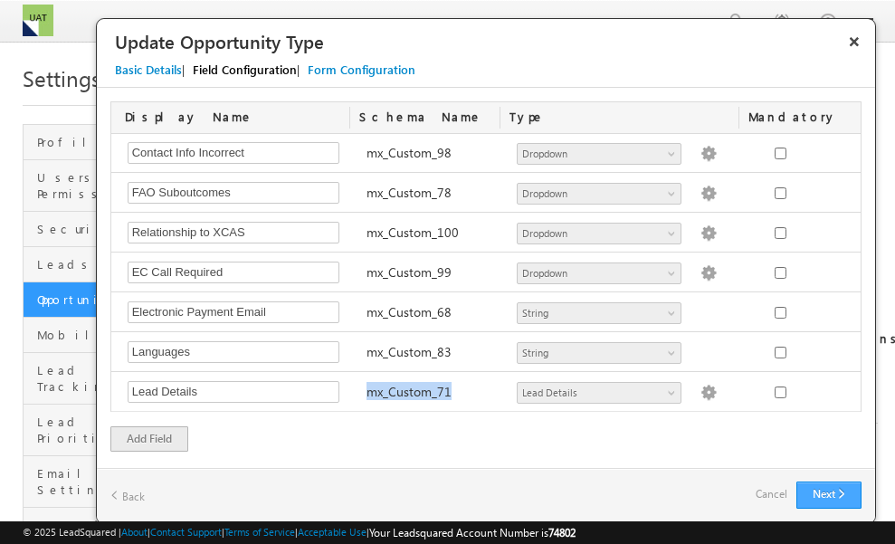
click at [830, 488] on button "Next" at bounding box center [828, 494] width 65 height 27
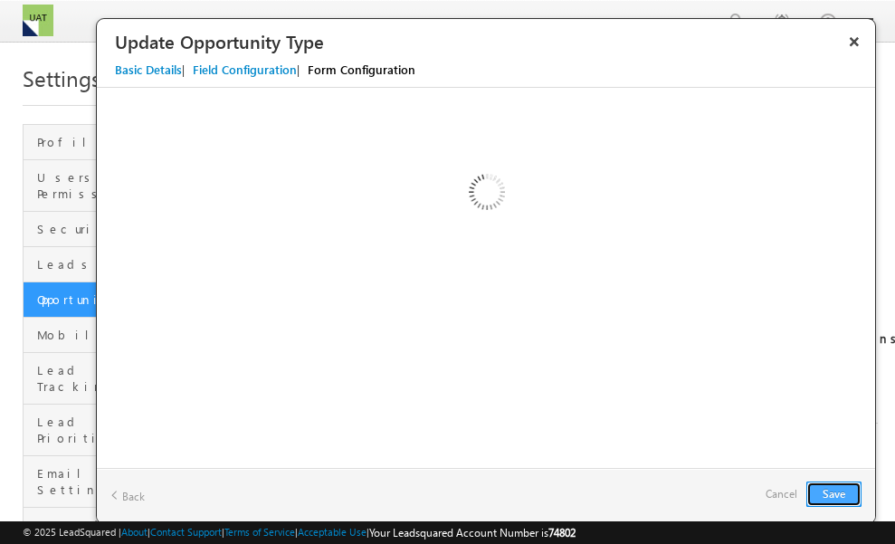
click at [829, 494] on button "Save" at bounding box center [833, 493] width 55 height 25
